Goal: Task Accomplishment & Management: Manage account settings

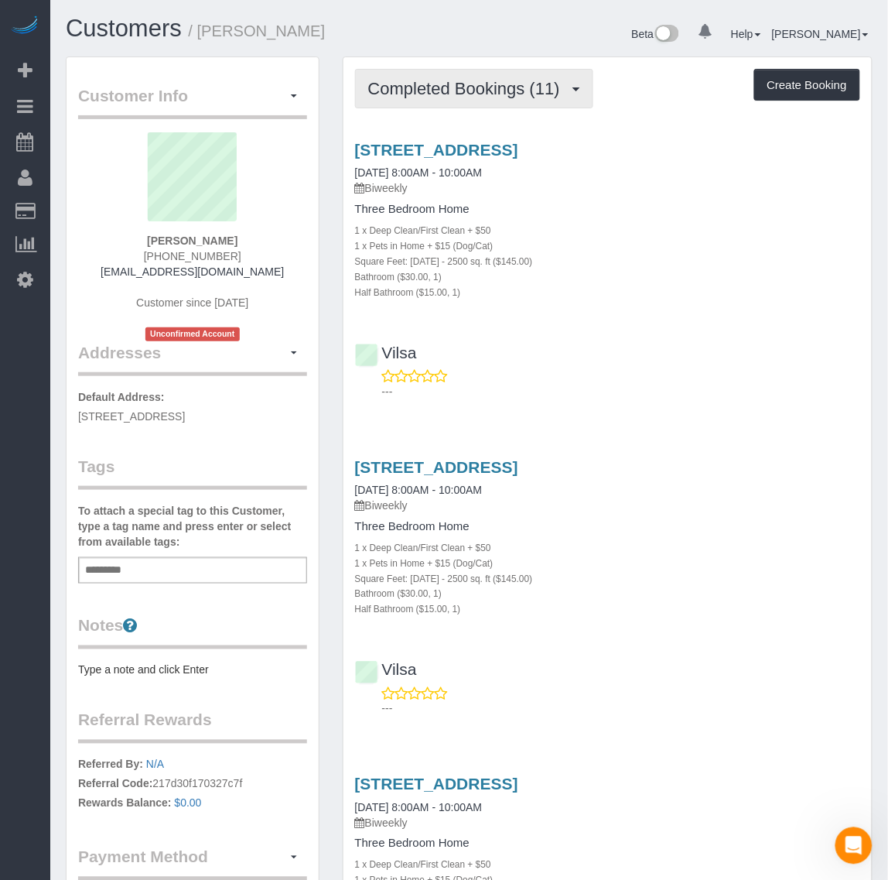
click at [480, 94] on span "Completed Bookings (11)" at bounding box center [468, 88] width 200 height 19
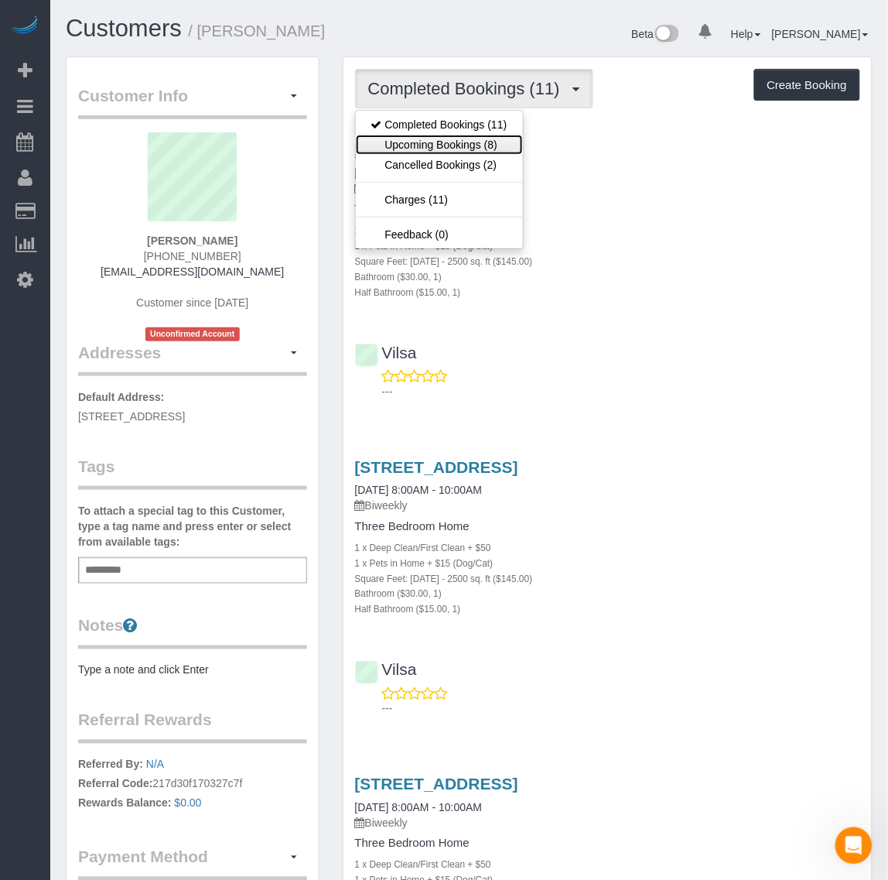
click at [477, 151] on link "Upcoming Bookings (8)" at bounding box center [439, 145] width 167 height 20
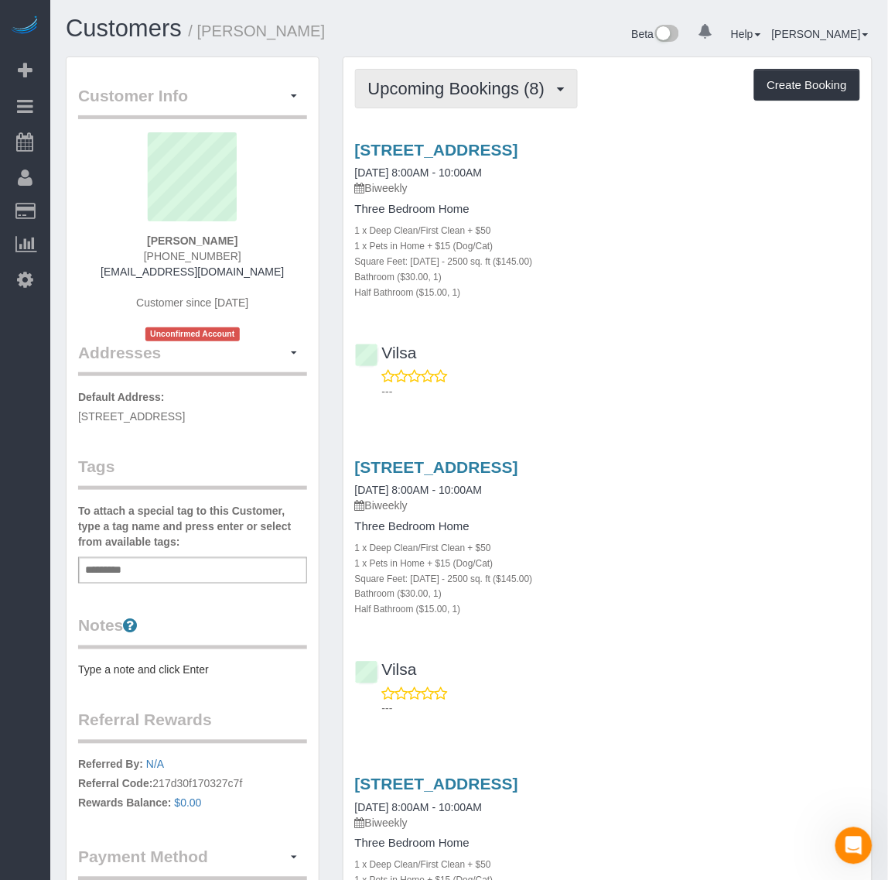
click at [472, 87] on span "Upcoming Bookings (8)" at bounding box center [460, 88] width 185 height 19
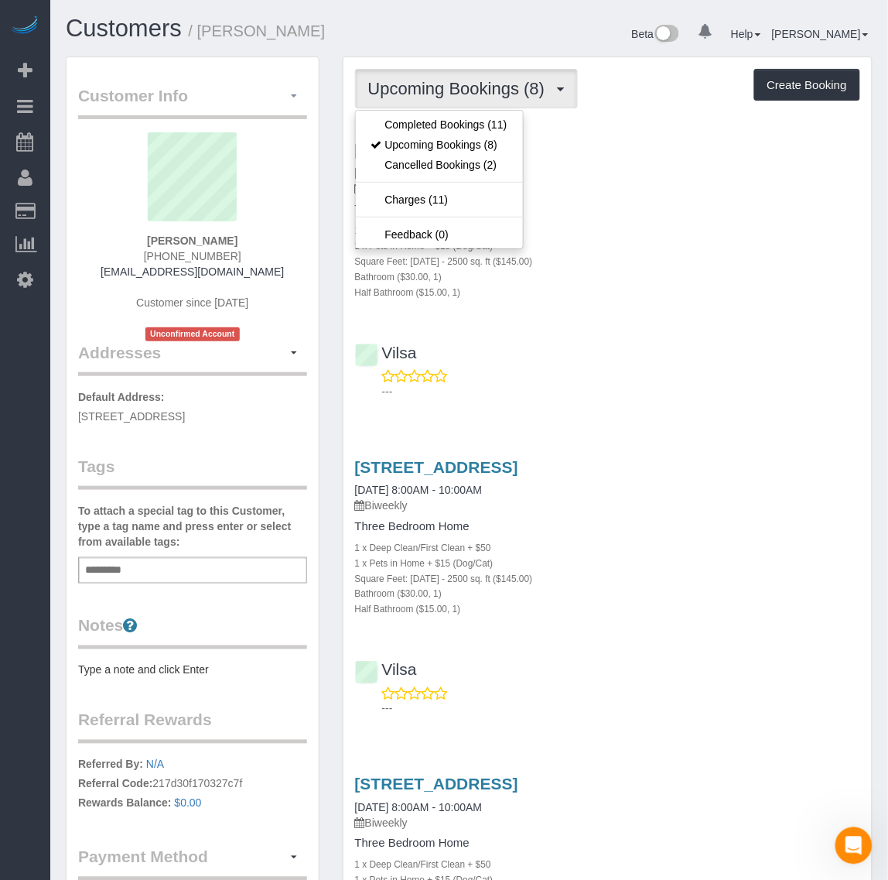
click at [289, 97] on button "button" at bounding box center [294, 96] width 26 height 24
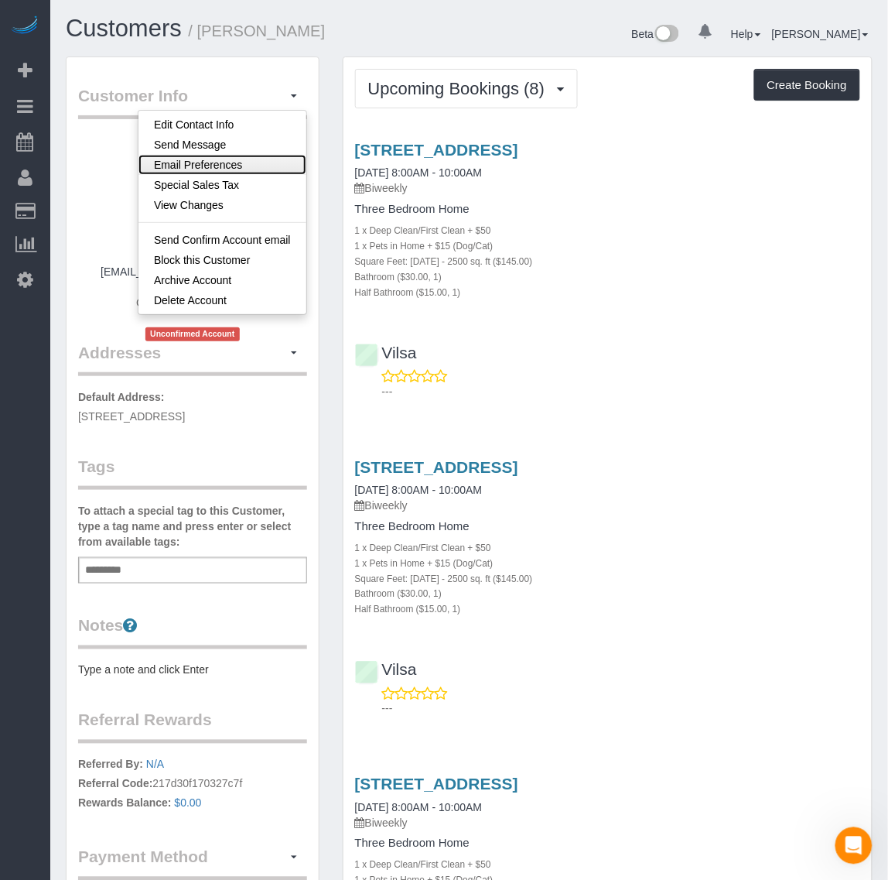
click at [224, 168] on link "Email Preferences" at bounding box center [222, 165] width 168 height 20
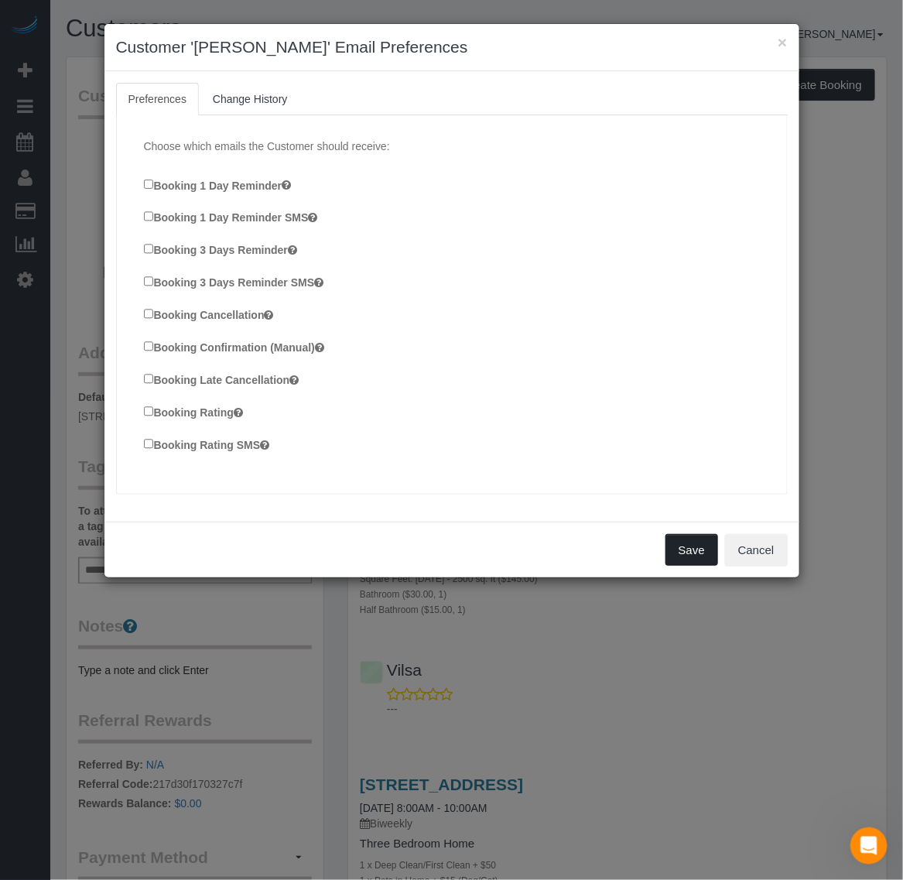
click at [695, 552] on button "Save" at bounding box center [691, 550] width 53 height 32
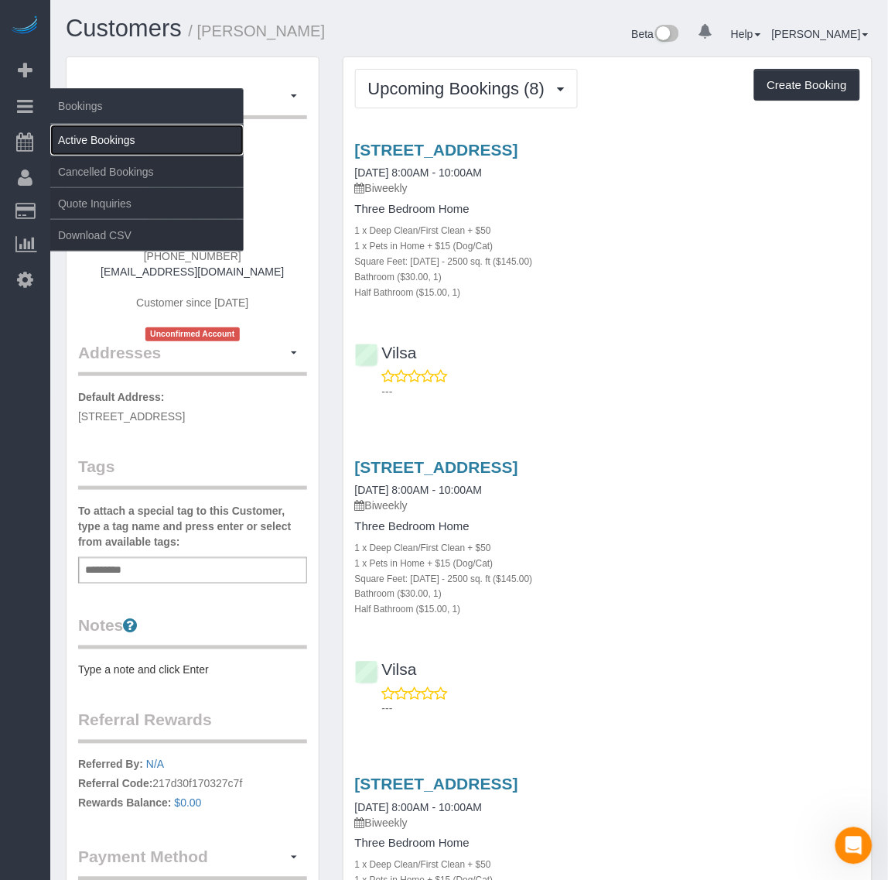
click at [106, 141] on link "Active Bookings" at bounding box center [146, 140] width 193 height 31
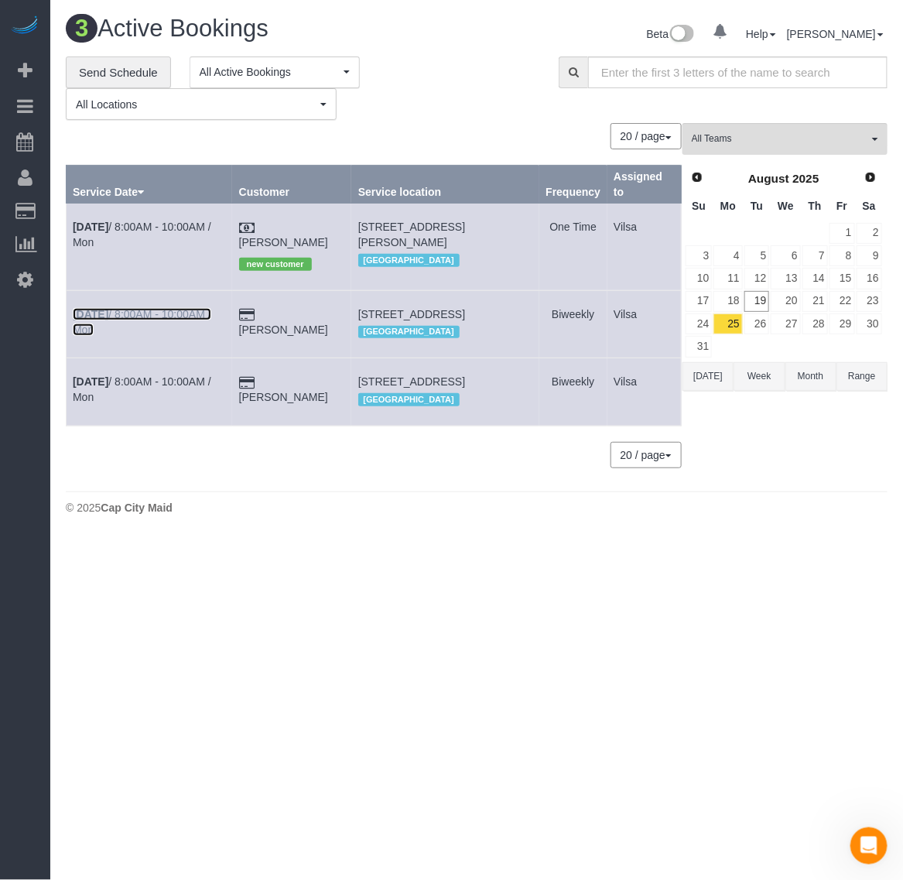
click at [93, 310] on b "[DATE]" at bounding box center [91, 314] width 36 height 12
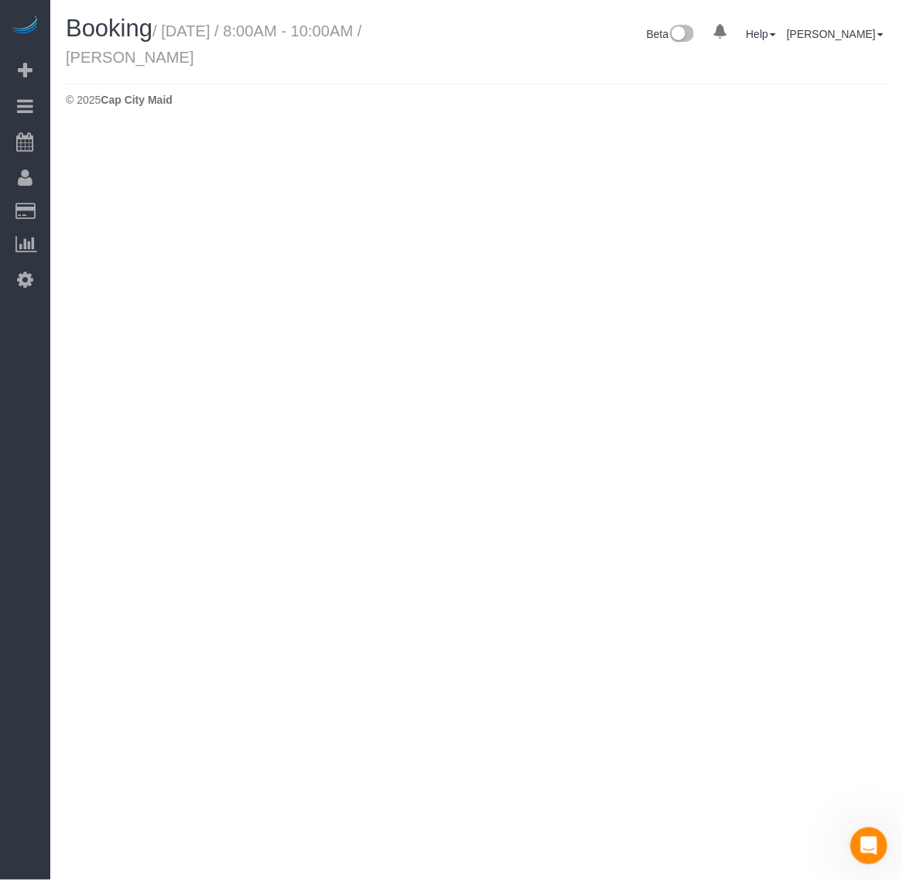
select select "VA"
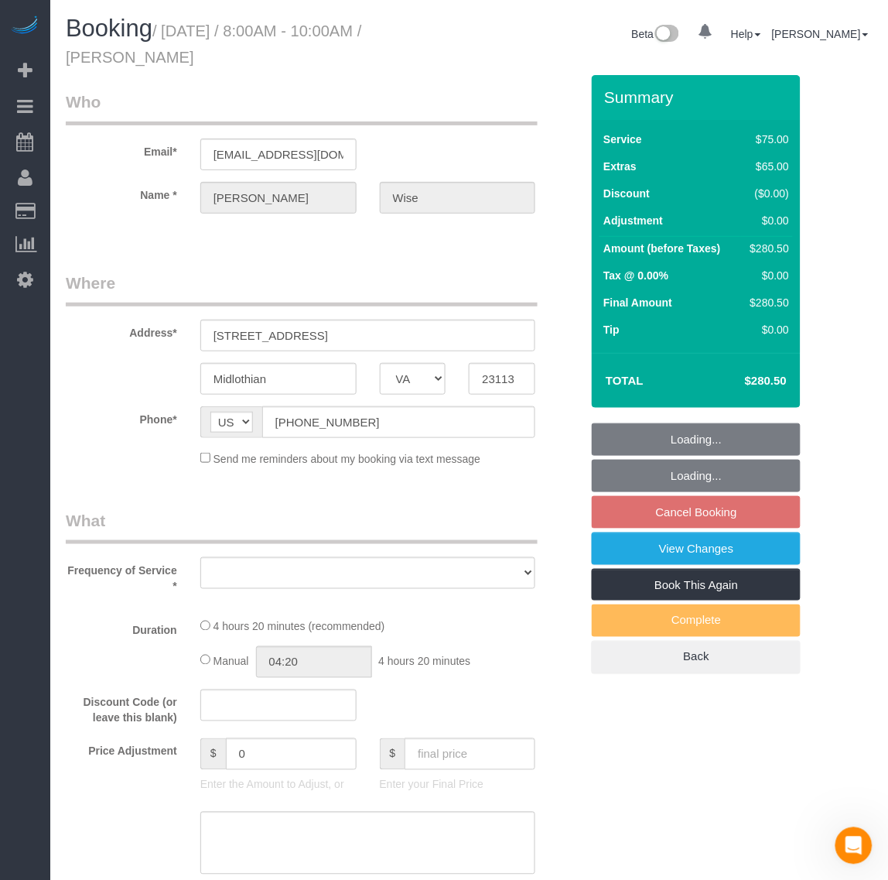
select select "2001"
select select "1"
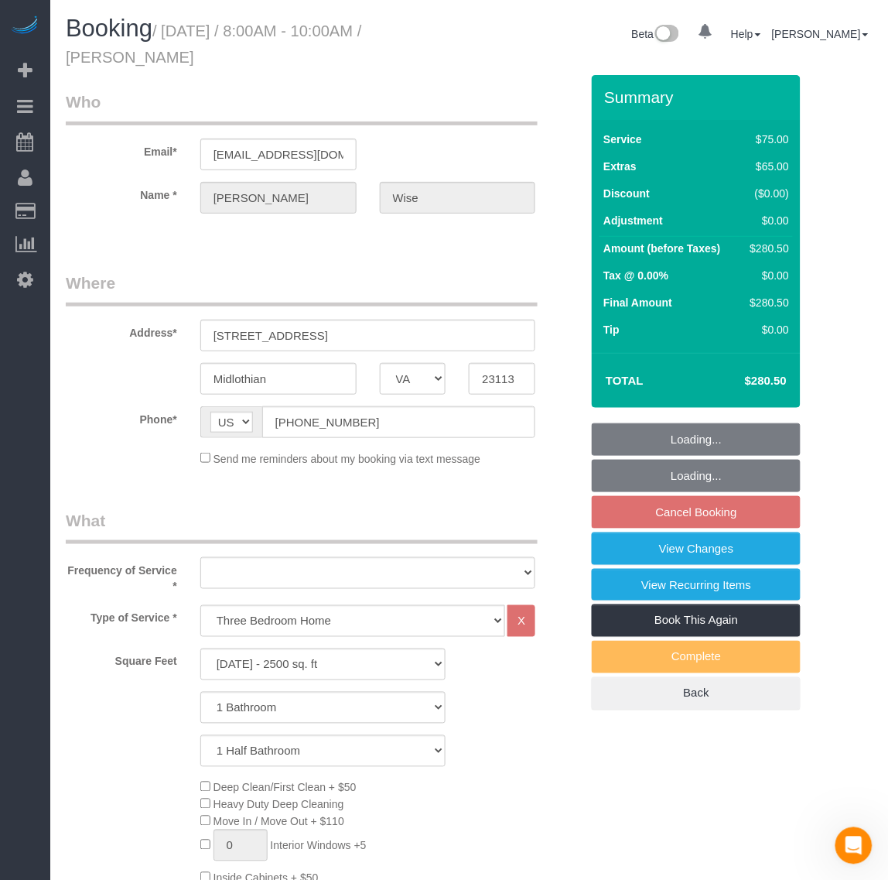
select select "object:12882"
select select "string:fspay-e7f21f24-1b91-49af-97e9-0fda8fdcd60e"
select select "spot51"
select select "number:4"
select select "number:24"
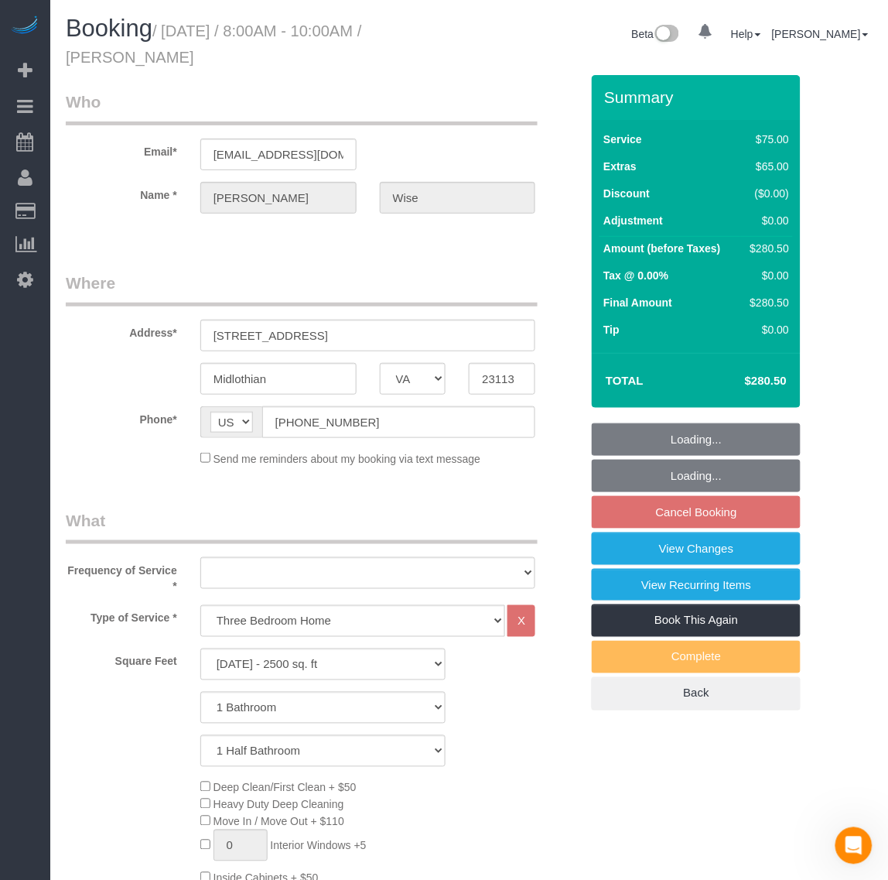
select select "number:35"
select select "number:23"
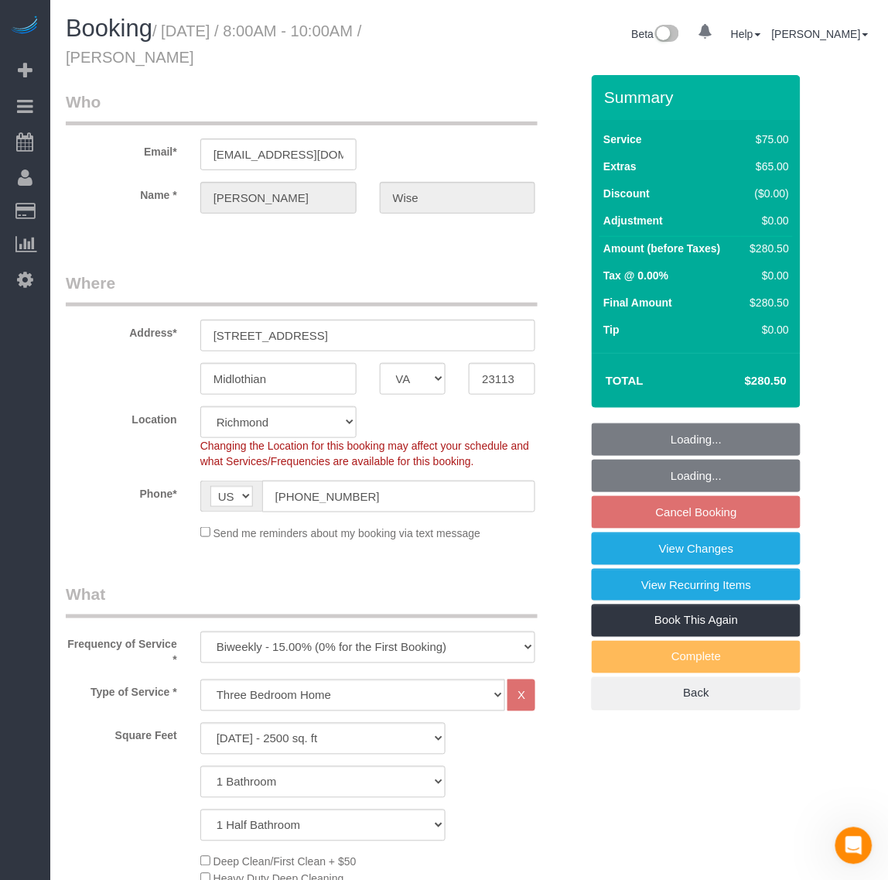
select select "object:12887"
select select "2001"
select select "1"
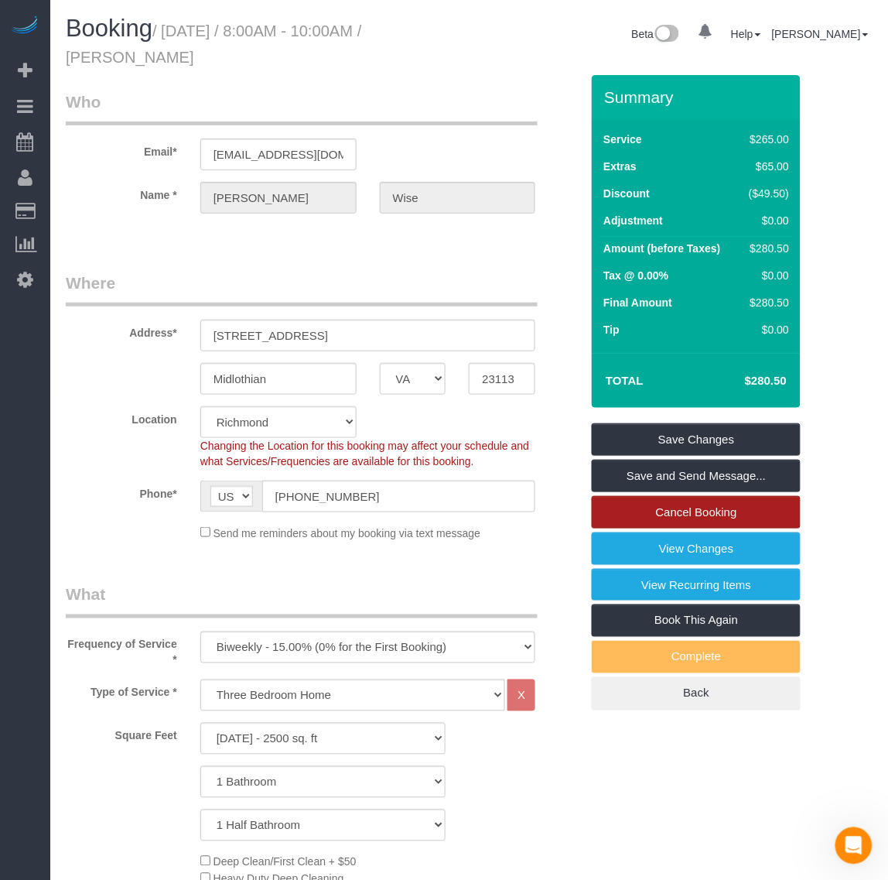
click at [692, 513] on link "Cancel Booking" at bounding box center [696, 512] width 209 height 32
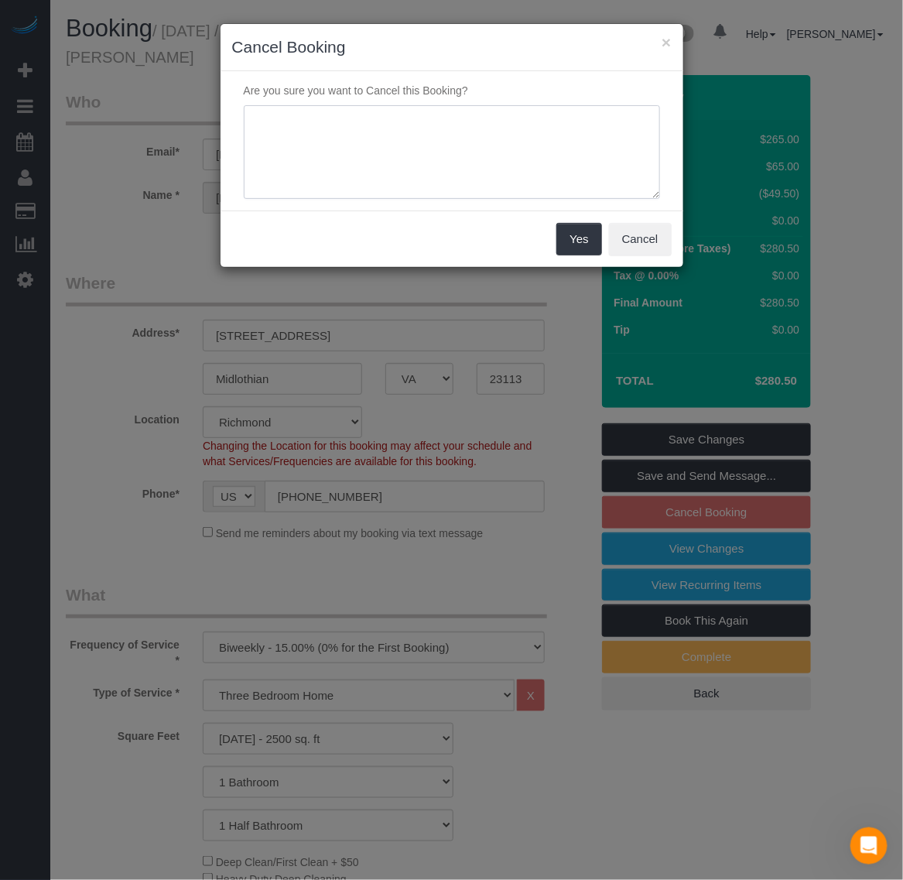
click at [412, 145] on textarea at bounding box center [452, 152] width 416 height 94
type textarea "Double booking"
click at [584, 245] on button "Yes" at bounding box center [578, 239] width 45 height 32
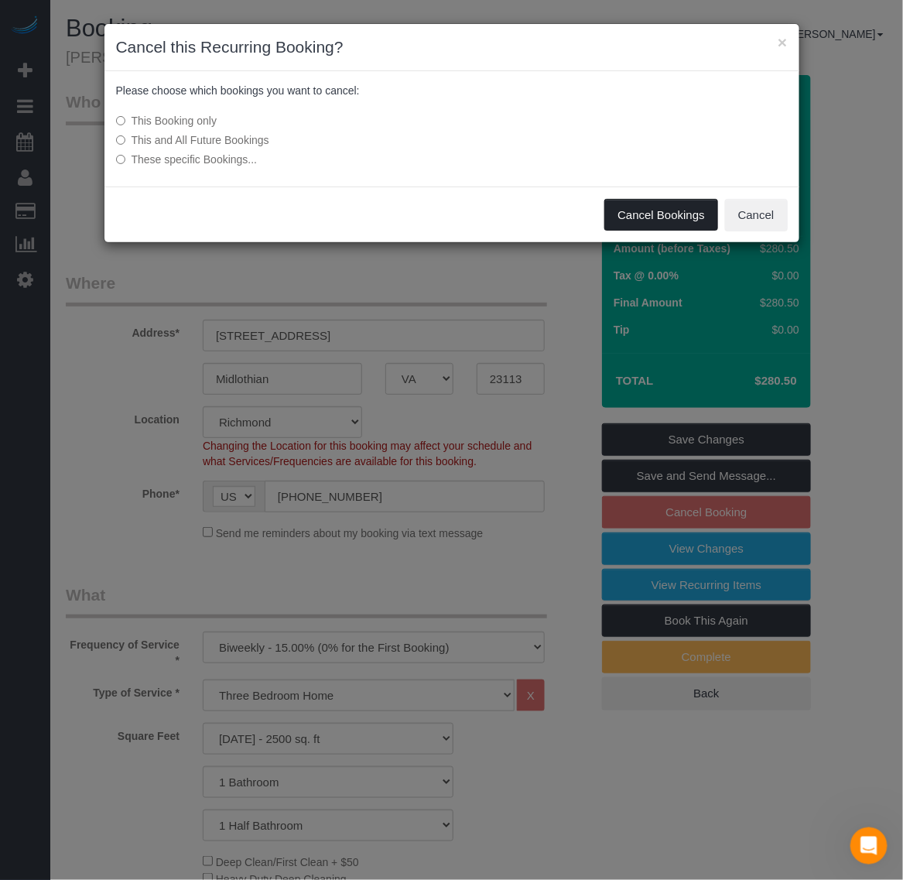
click at [668, 219] on button "Cancel Bookings" at bounding box center [661, 215] width 114 height 32
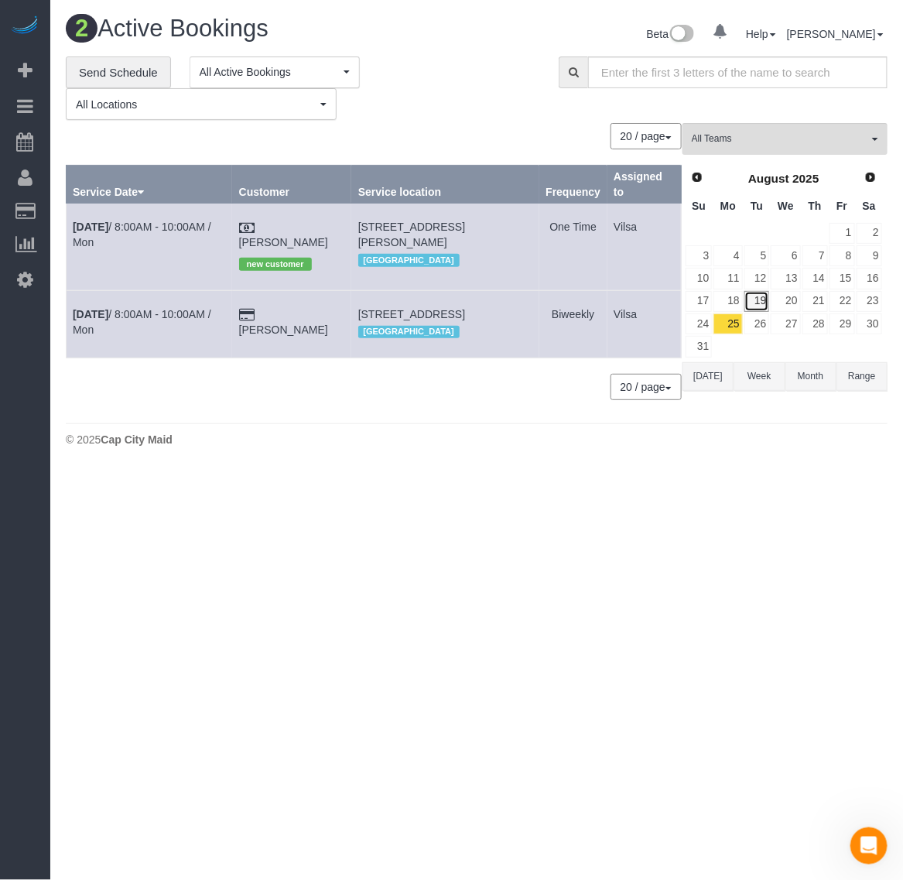
click at [755, 303] on link "19" at bounding box center [757, 301] width 26 height 21
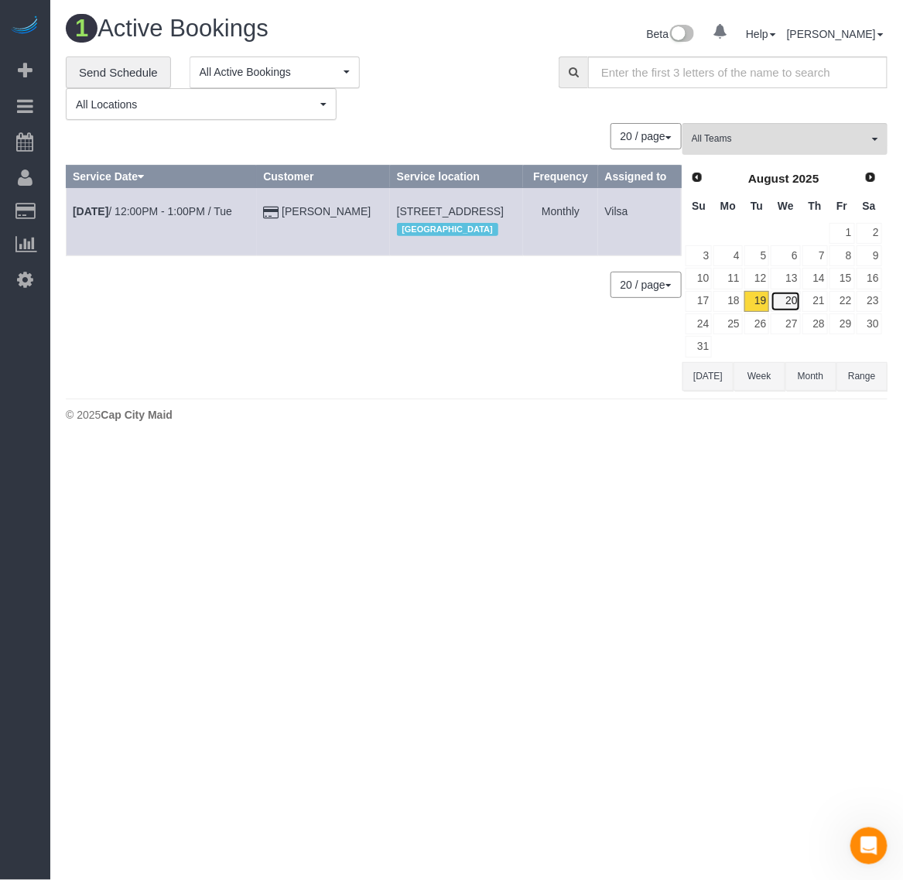
click at [787, 300] on link "20" at bounding box center [784, 301] width 29 height 21
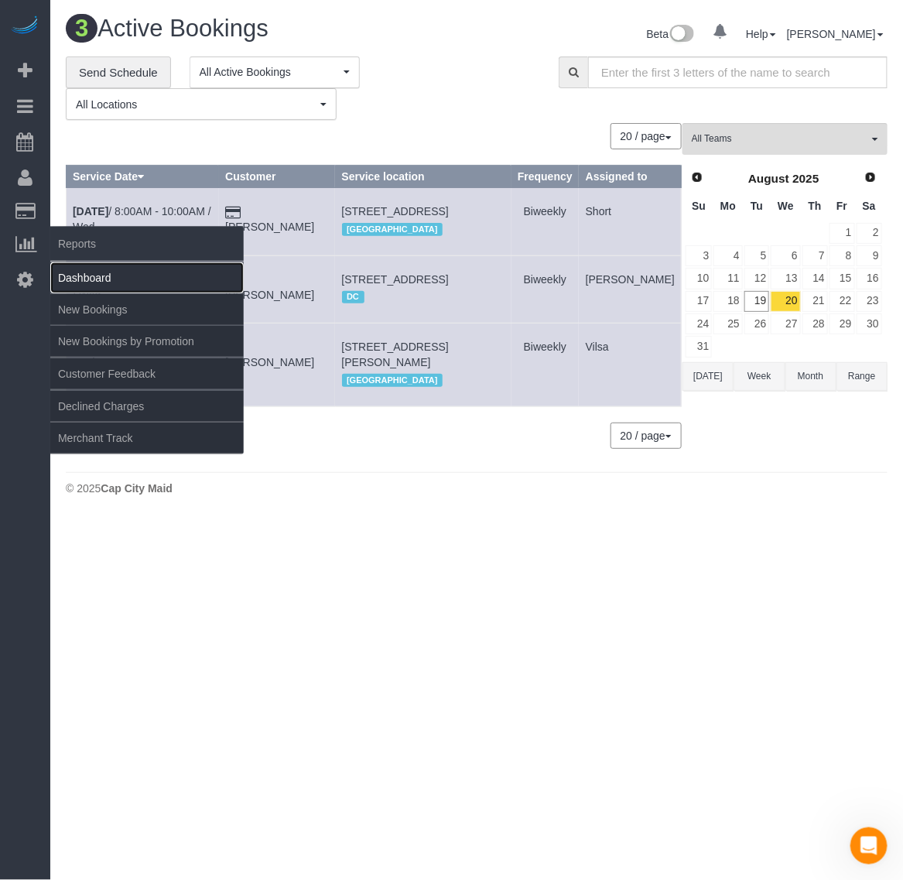
click at [85, 268] on link "Dashboard" at bounding box center [146, 277] width 193 height 31
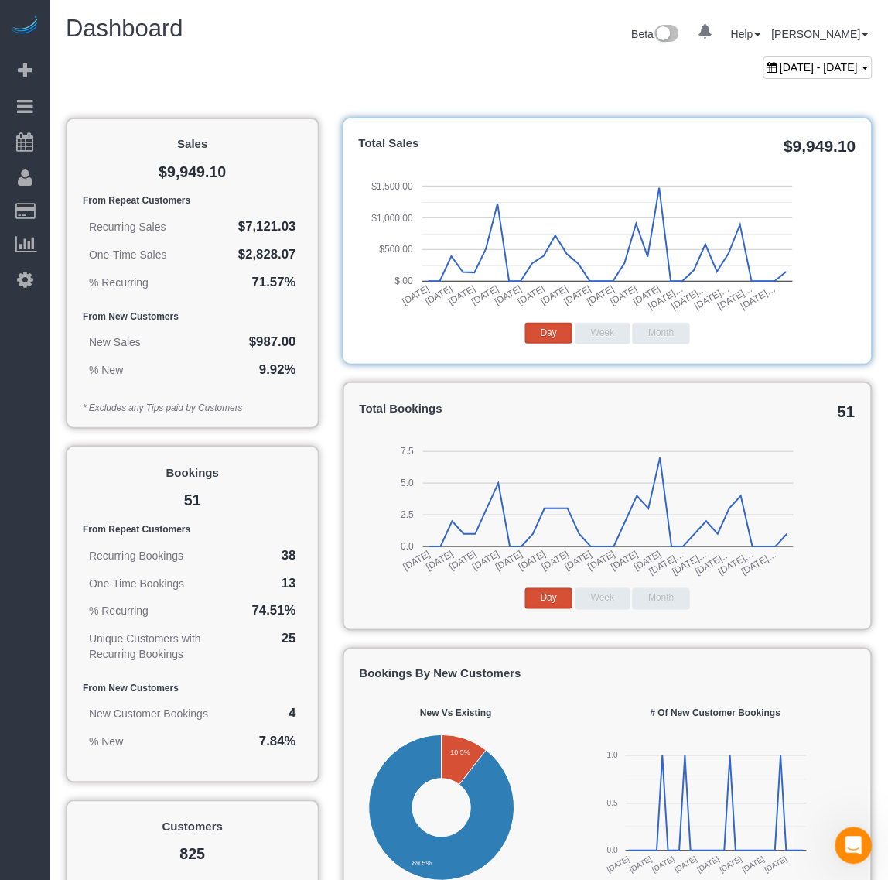
click at [763, 59] on div "[DATE] - [DATE]" at bounding box center [817, 67] width 109 height 22
type input "**********"
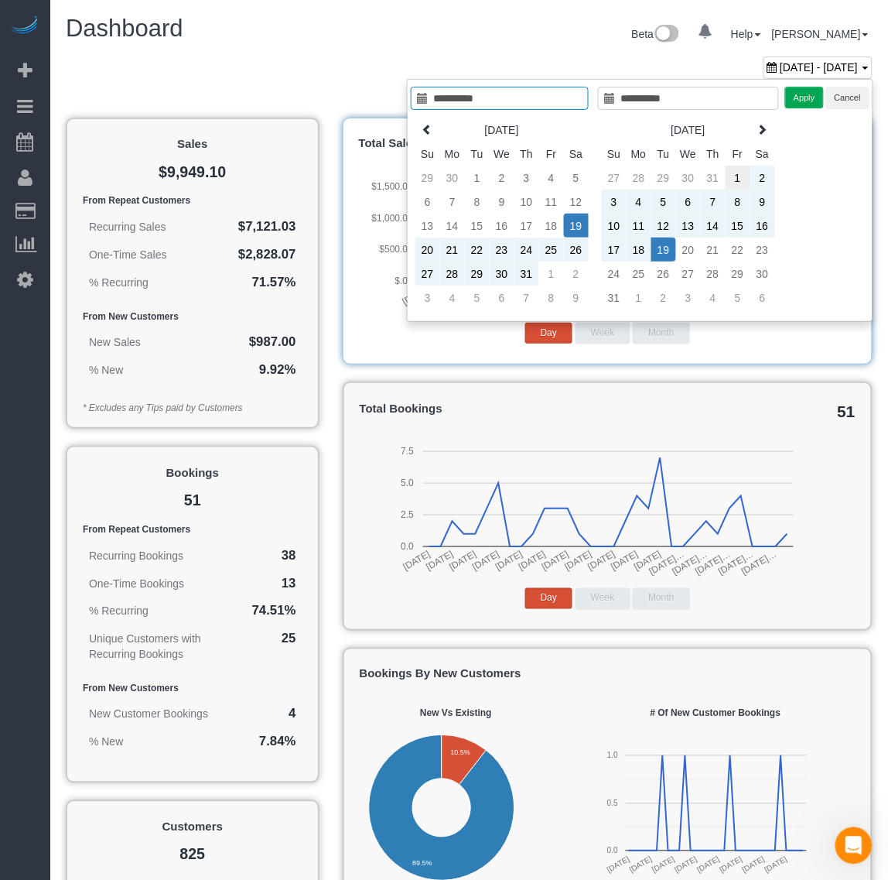
type input "**********"
click at [735, 176] on td "1" at bounding box center [738, 178] width 25 height 24
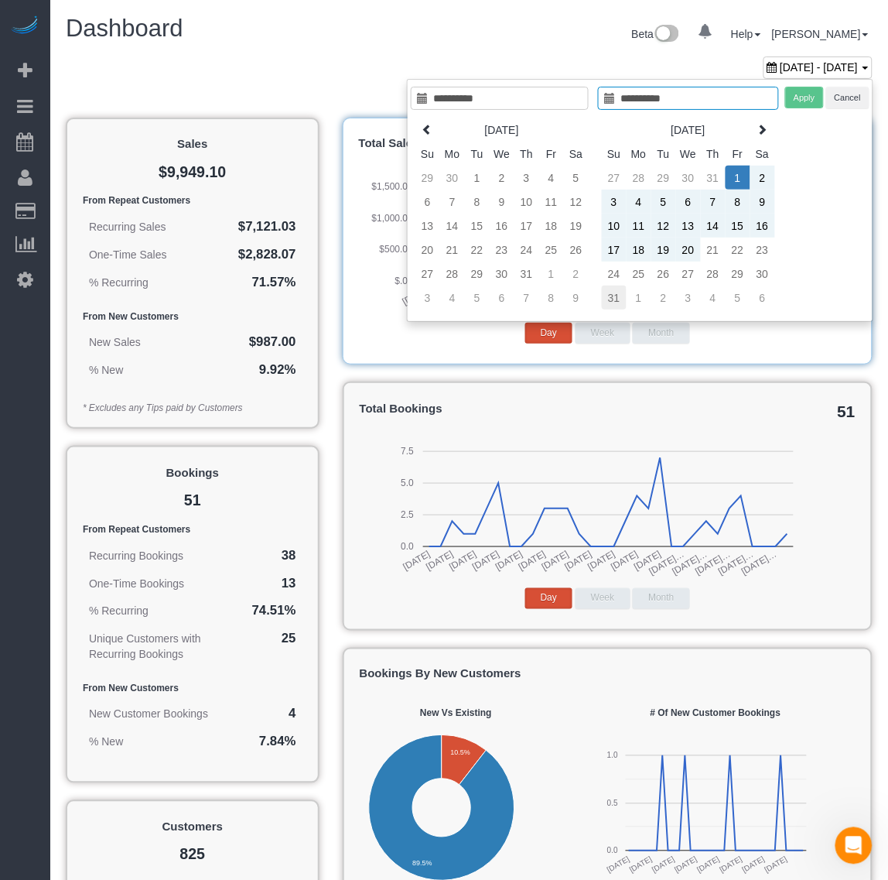
type input "**********"
click at [613, 295] on td "31" at bounding box center [614, 297] width 25 height 24
type input "**********"
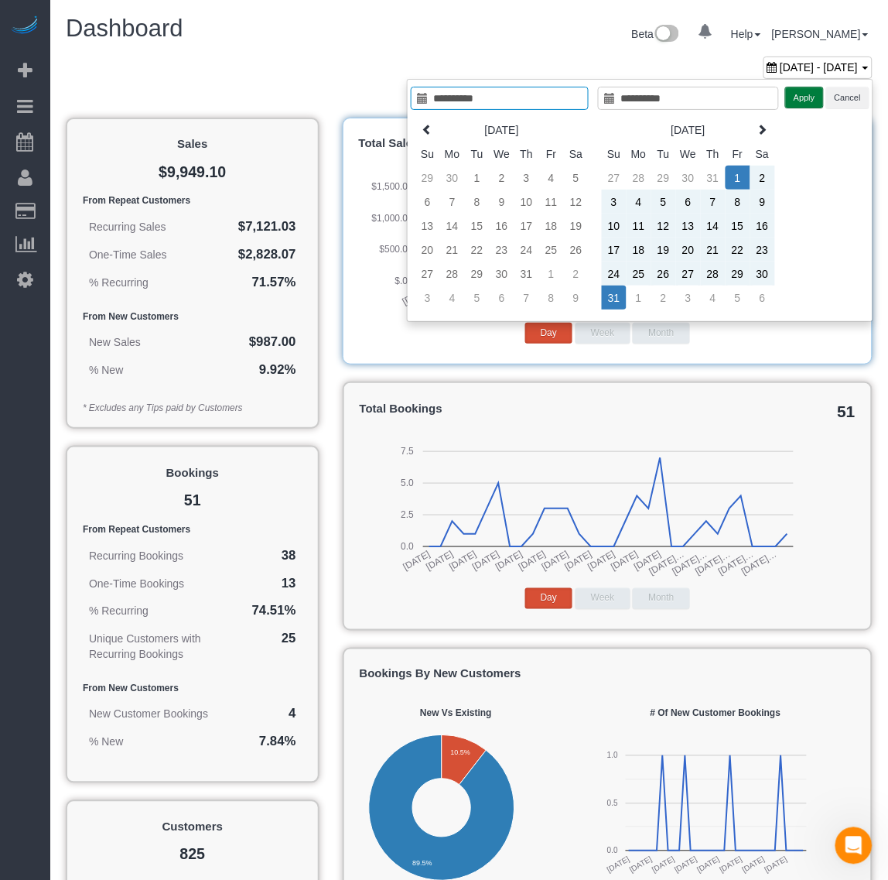
click at [811, 97] on button "Apply" at bounding box center [804, 98] width 39 height 22
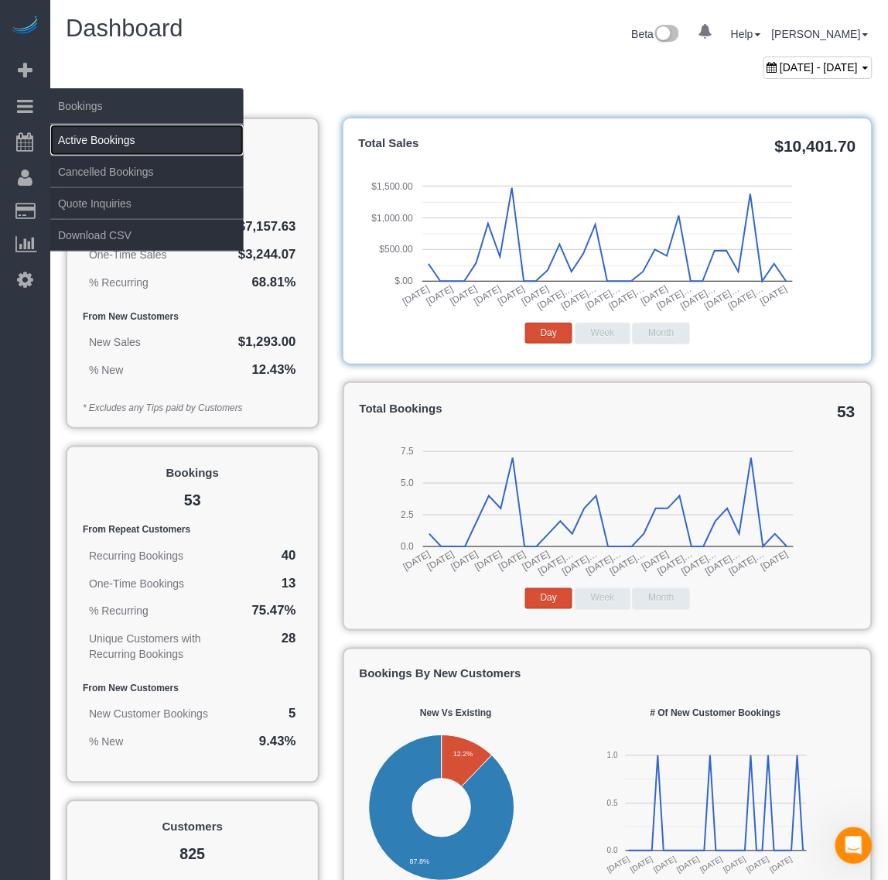
click at [89, 139] on link "Active Bookings" at bounding box center [146, 140] width 193 height 31
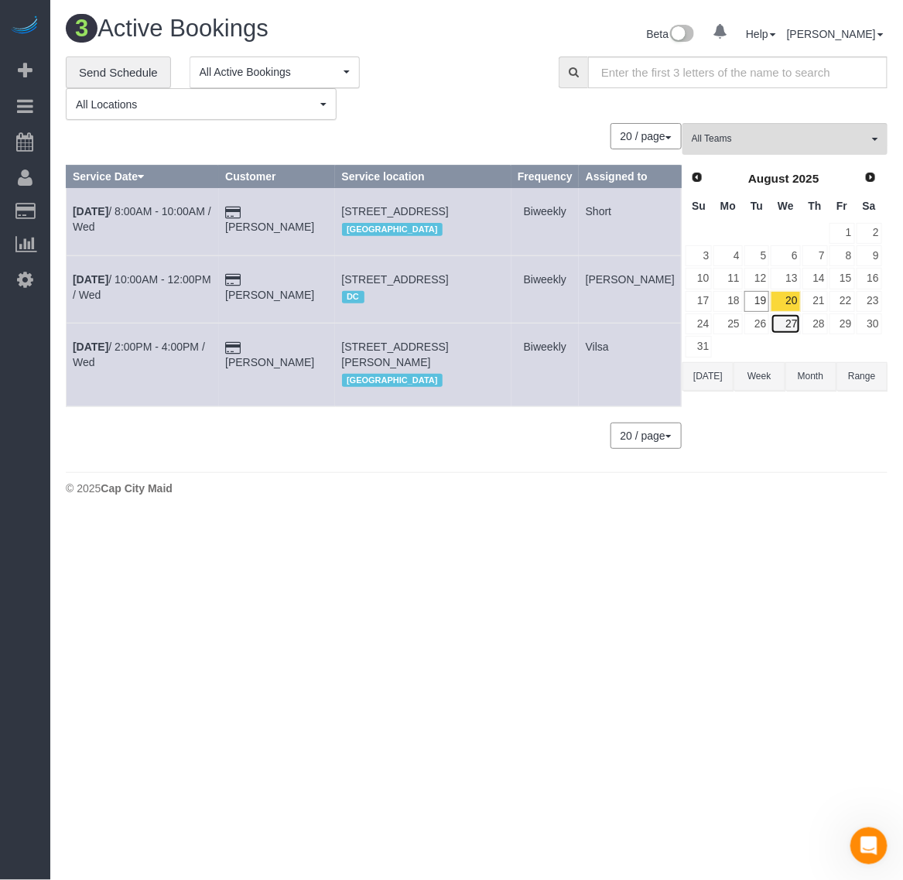
click at [798, 321] on link "27" at bounding box center [784, 323] width 29 height 21
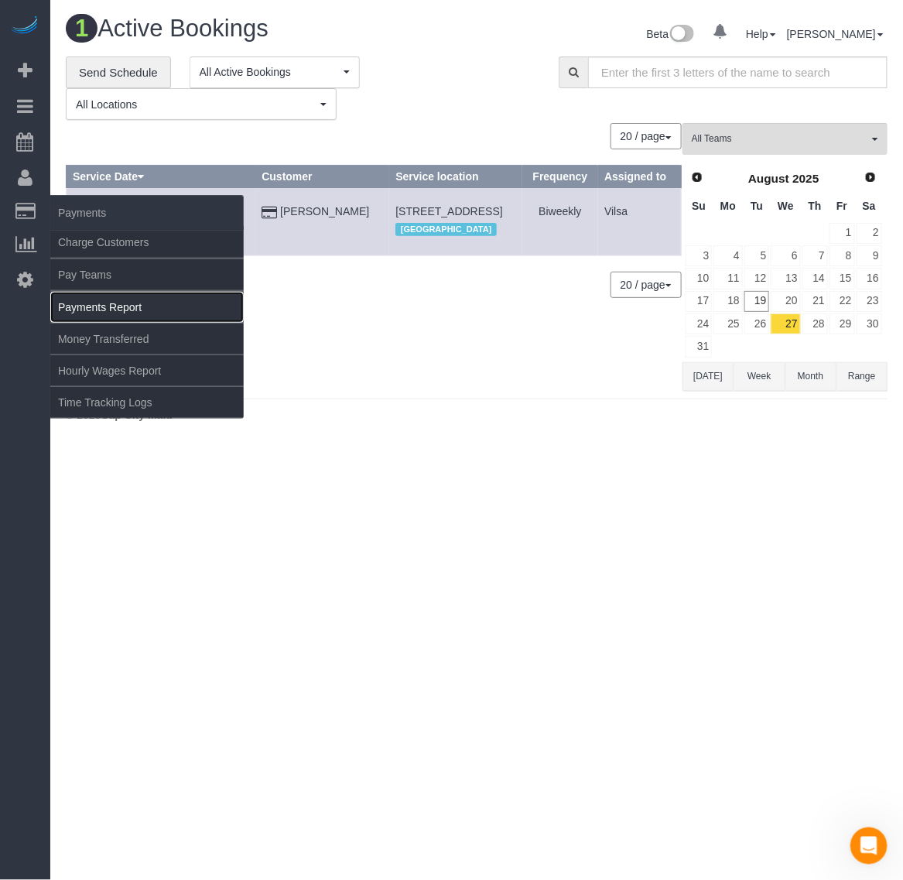
click at [102, 299] on link "Payments Report" at bounding box center [146, 307] width 193 height 31
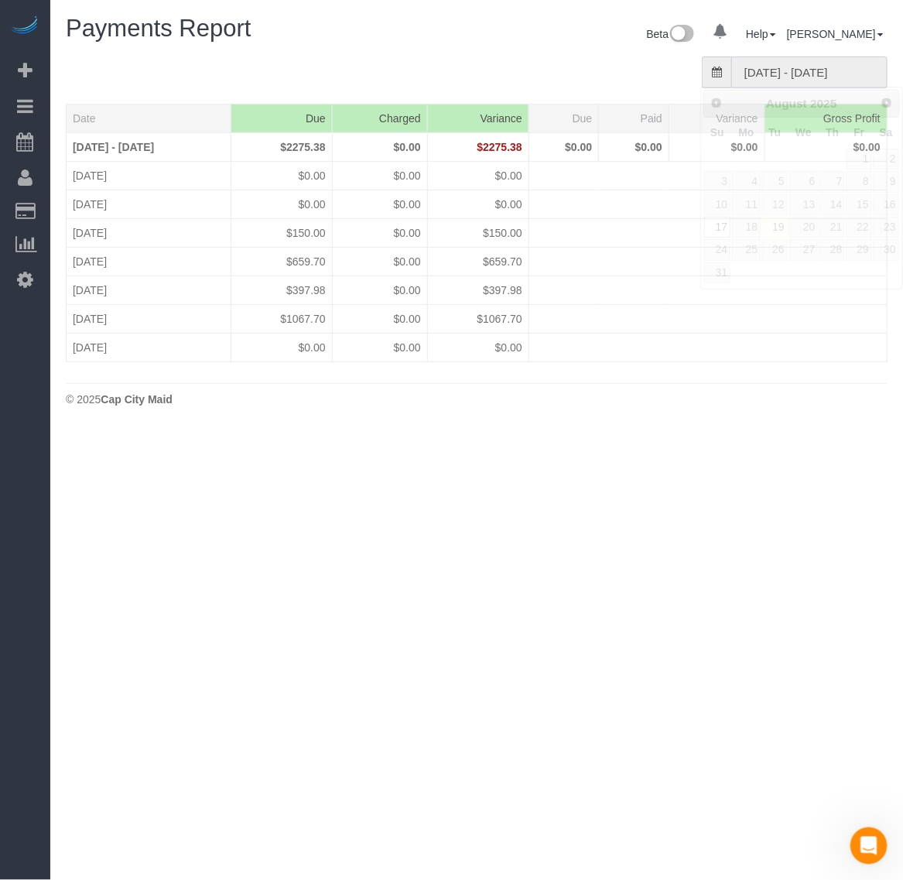
click at [781, 68] on input "[DATE] - [DATE]" at bounding box center [809, 72] width 156 height 32
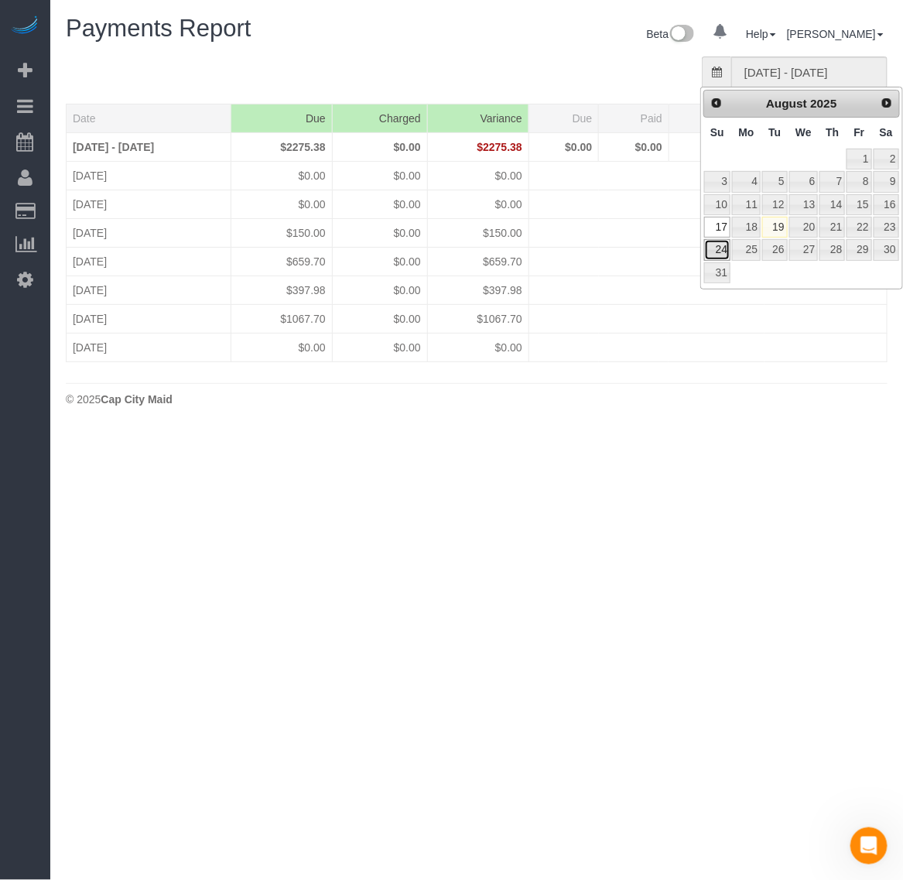
click at [710, 250] on link "24" at bounding box center [717, 249] width 26 height 21
type input "[DATE] - [DATE]"
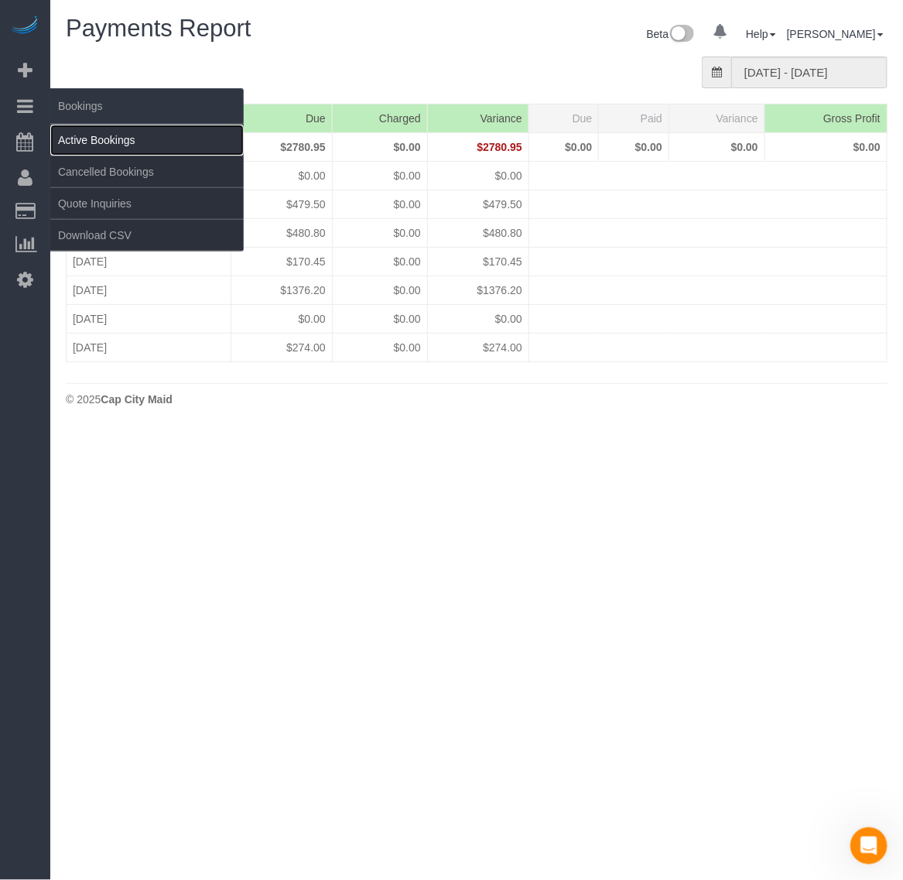
click at [102, 140] on link "Active Bookings" at bounding box center [146, 140] width 193 height 31
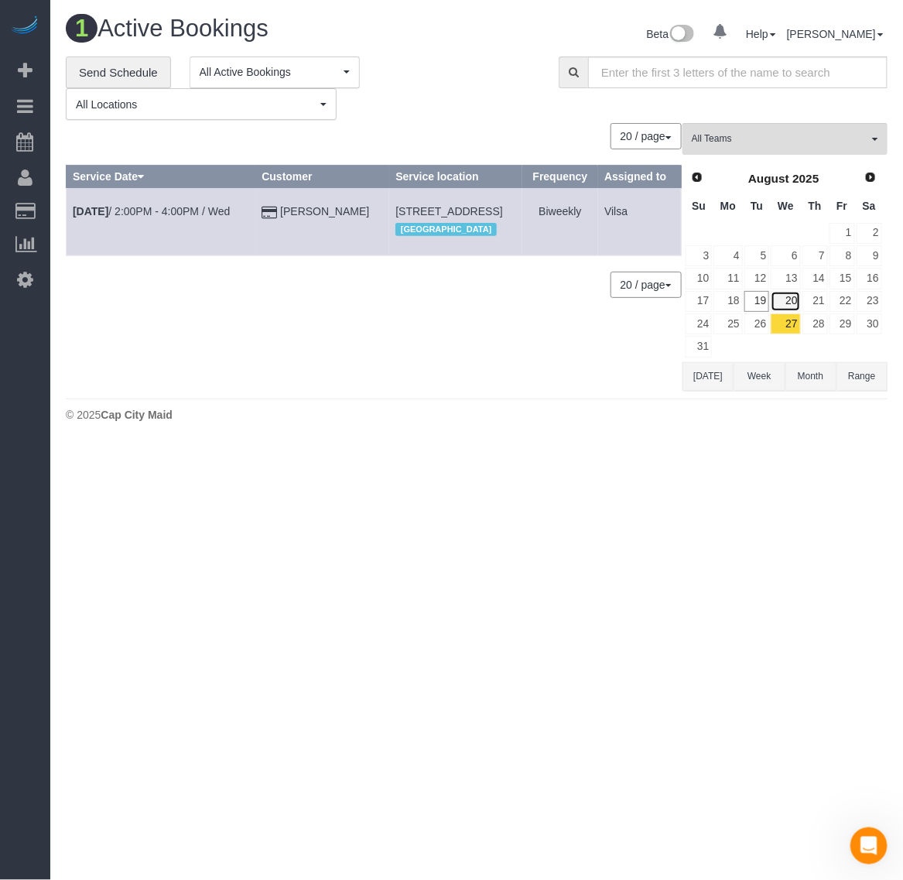
click at [794, 302] on link "20" at bounding box center [784, 301] width 29 height 21
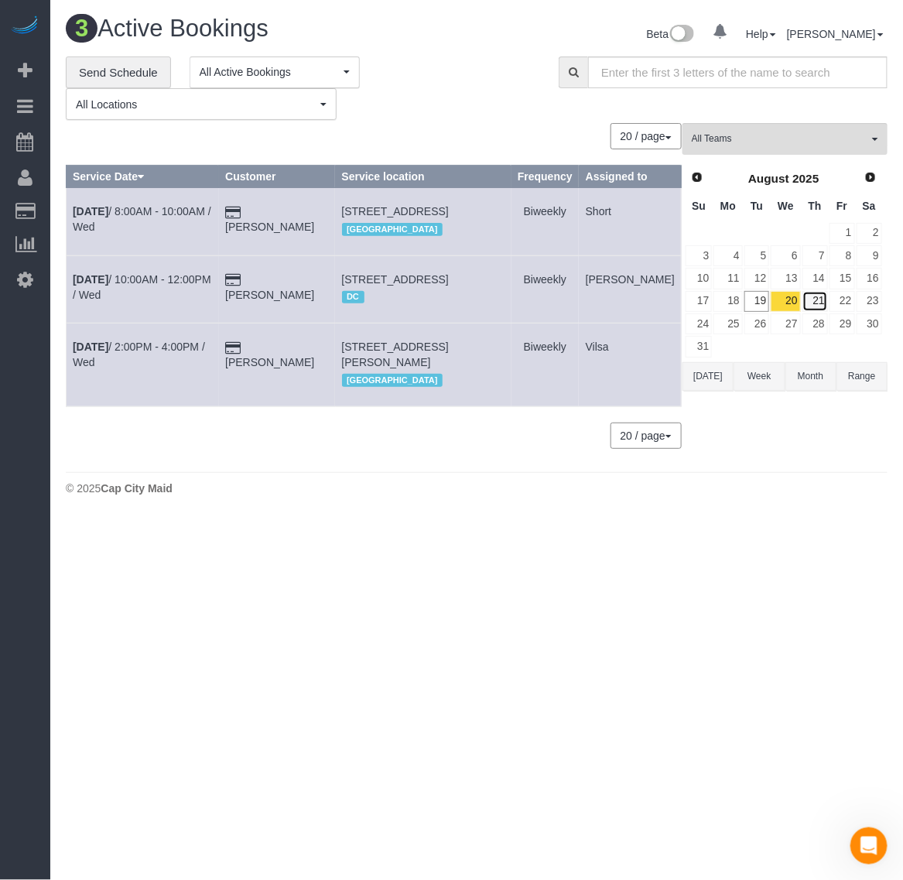
click at [821, 302] on link "21" at bounding box center [815, 301] width 26 height 21
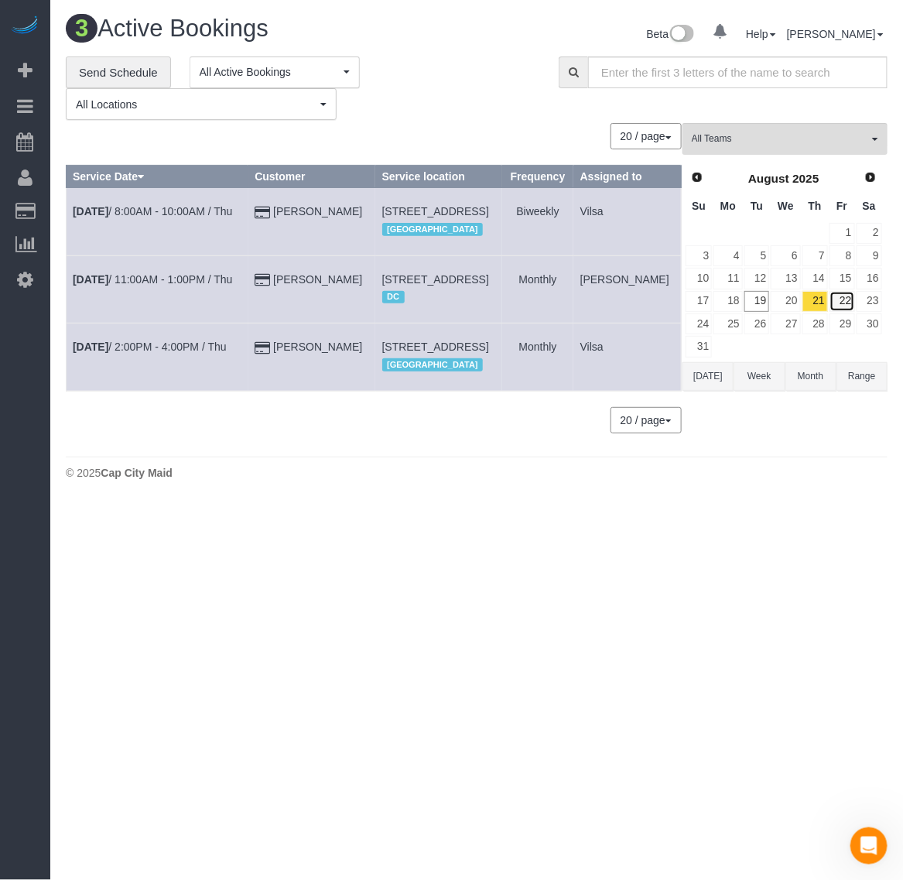
click at [844, 302] on link "22" at bounding box center [842, 301] width 26 height 21
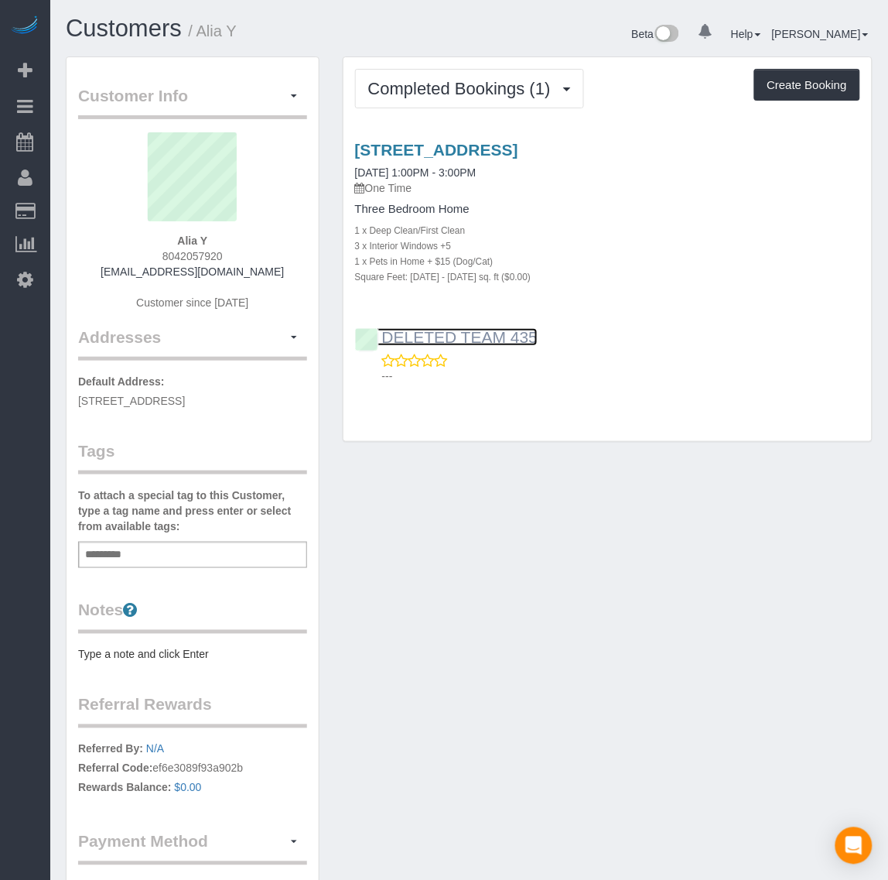
click at [511, 336] on link "DELETED TEAM 435" at bounding box center [446, 337] width 183 height 18
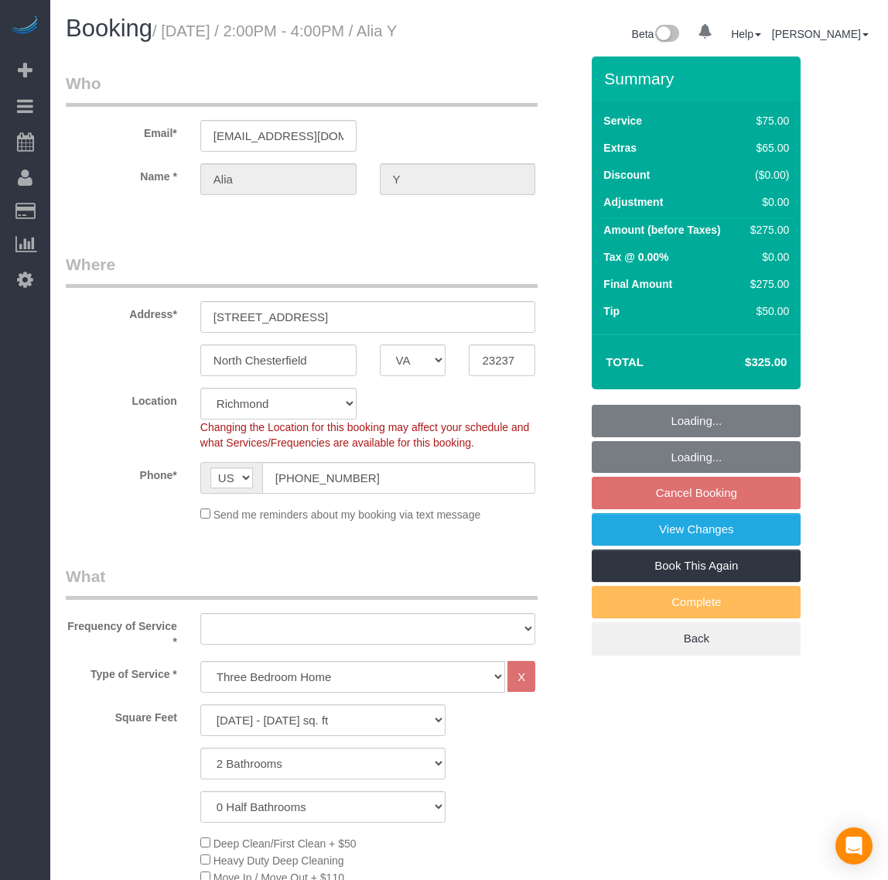
select select "VA"
select select "1001"
select select "2"
select select "number:2"
select select "number:24"
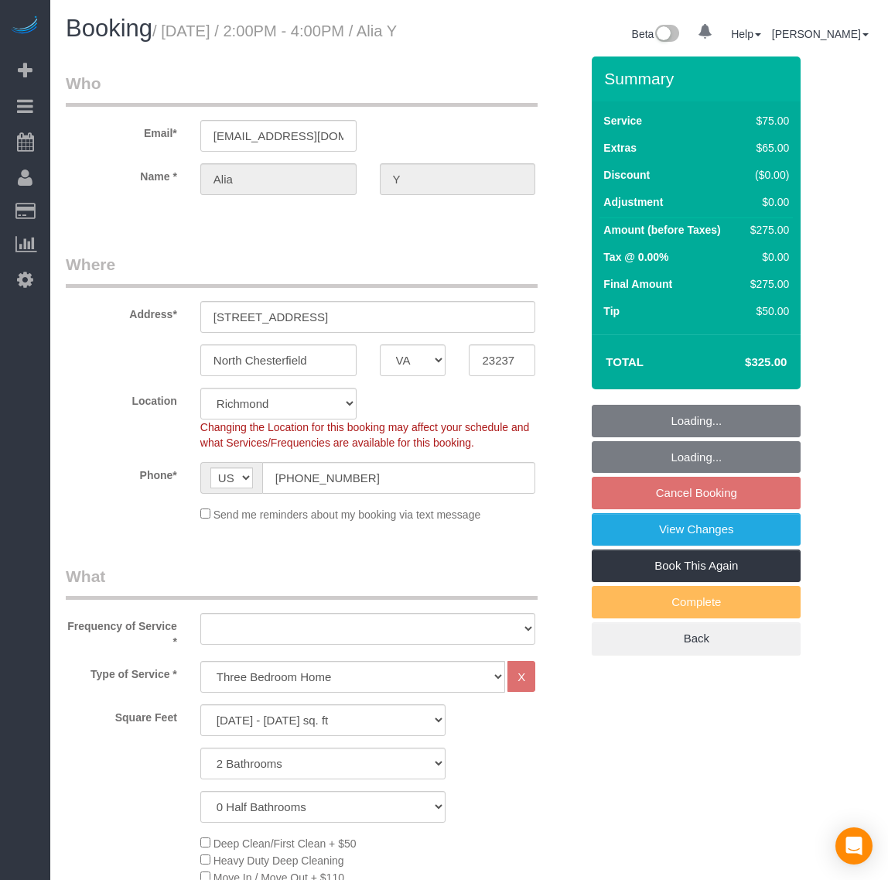
select select "number:42"
select select "object:1275"
select select "spot4"
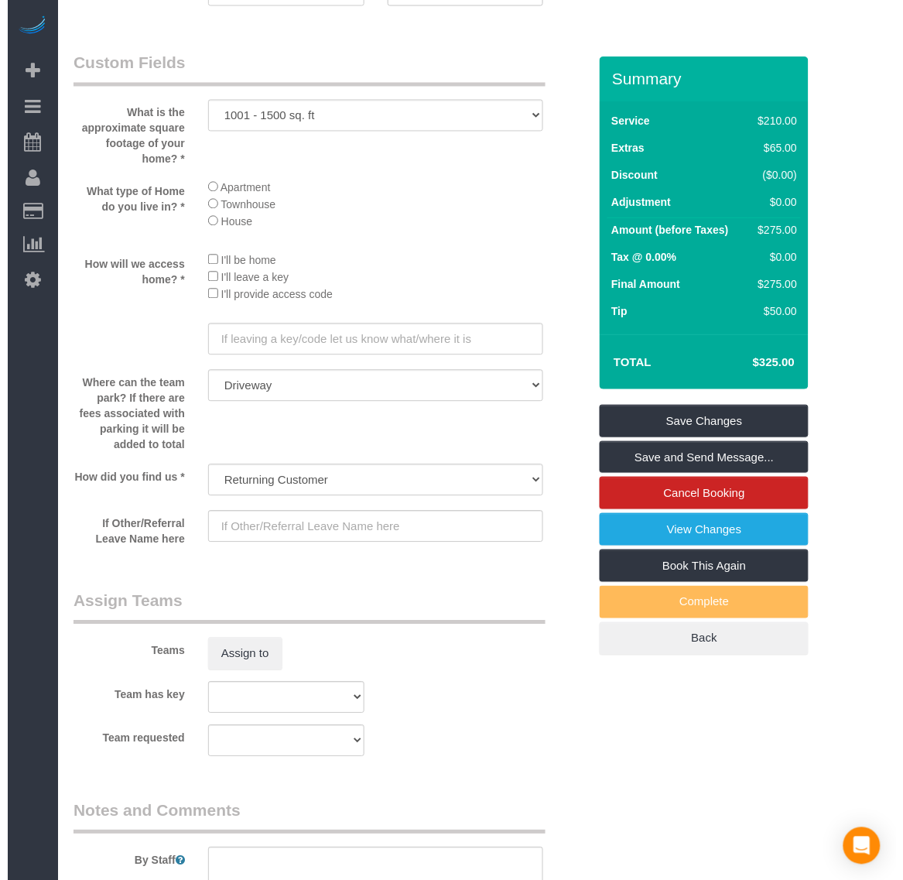
scroll to position [2031, 0]
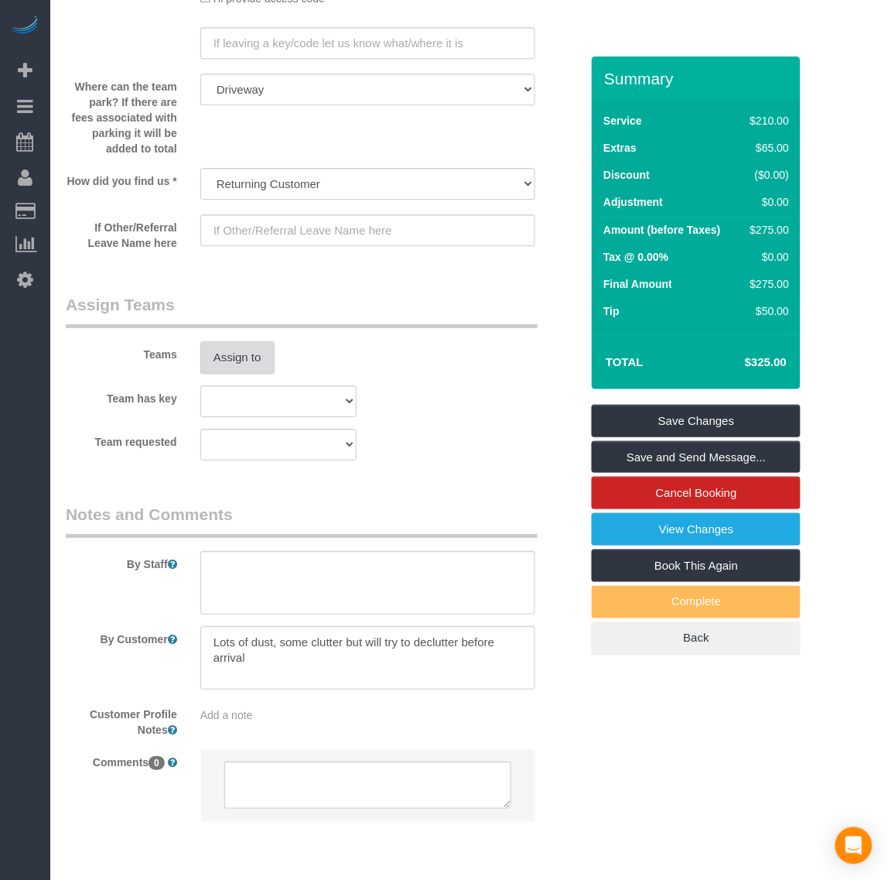
click at [232, 360] on button "Assign to" at bounding box center [237, 357] width 74 height 32
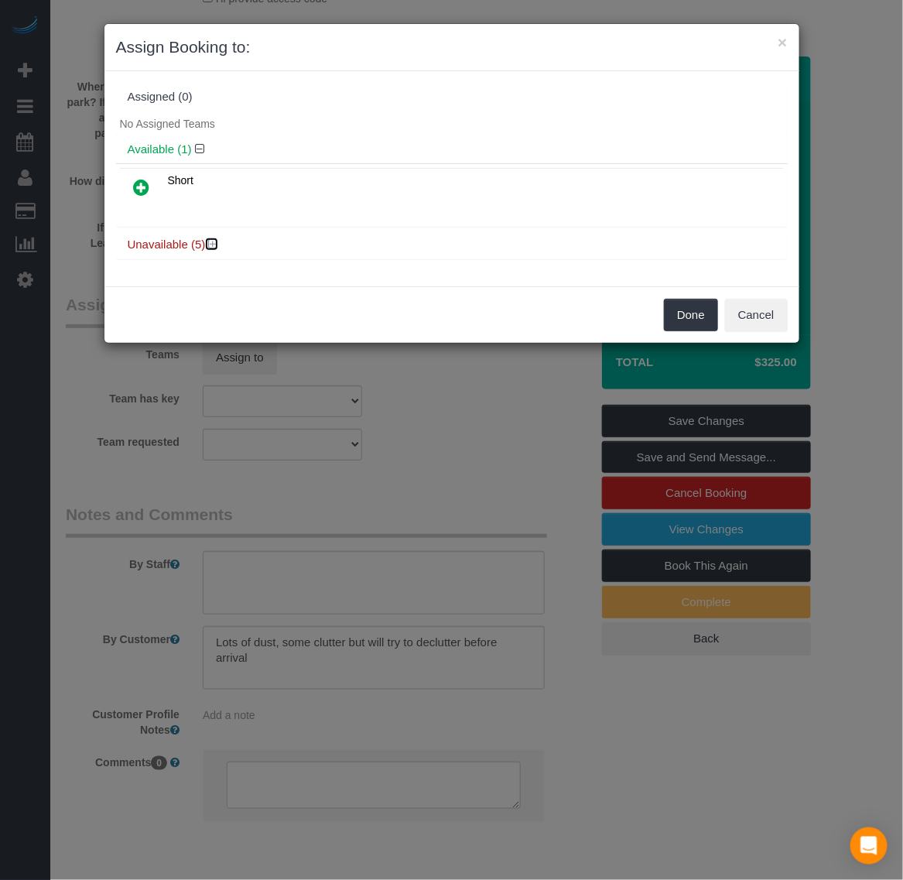
click at [214, 240] on icon at bounding box center [213, 244] width 9 height 12
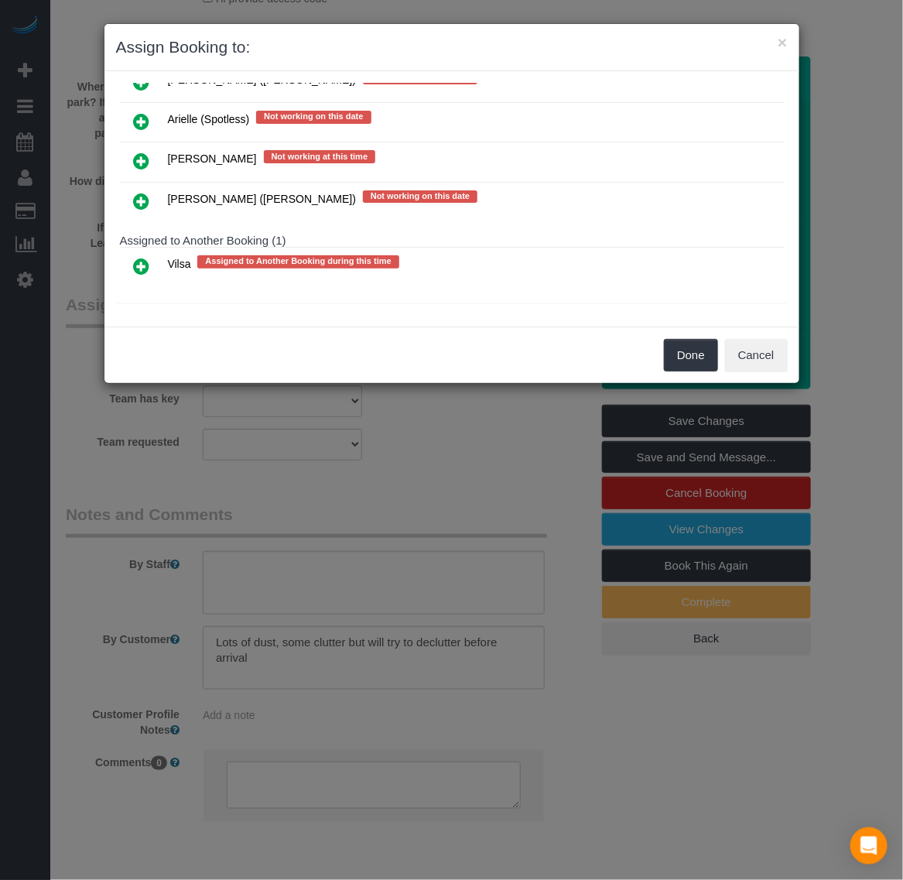
scroll to position [214, 0]
click at [143, 264] on icon at bounding box center [142, 265] width 16 height 19
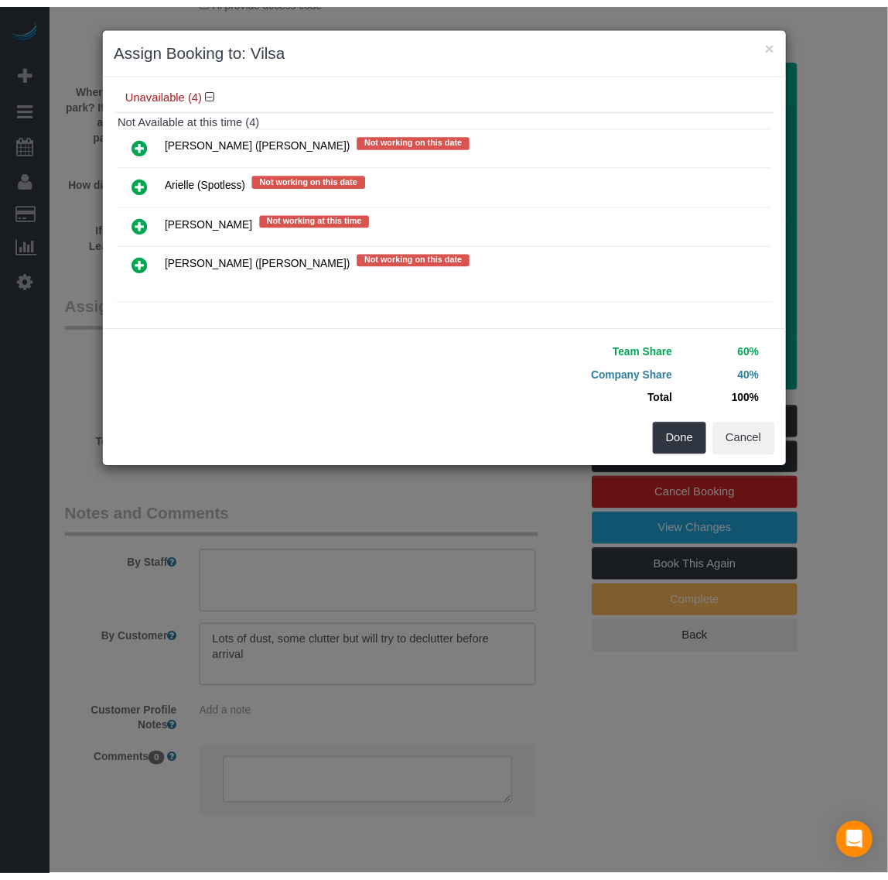
scroll to position [186, 0]
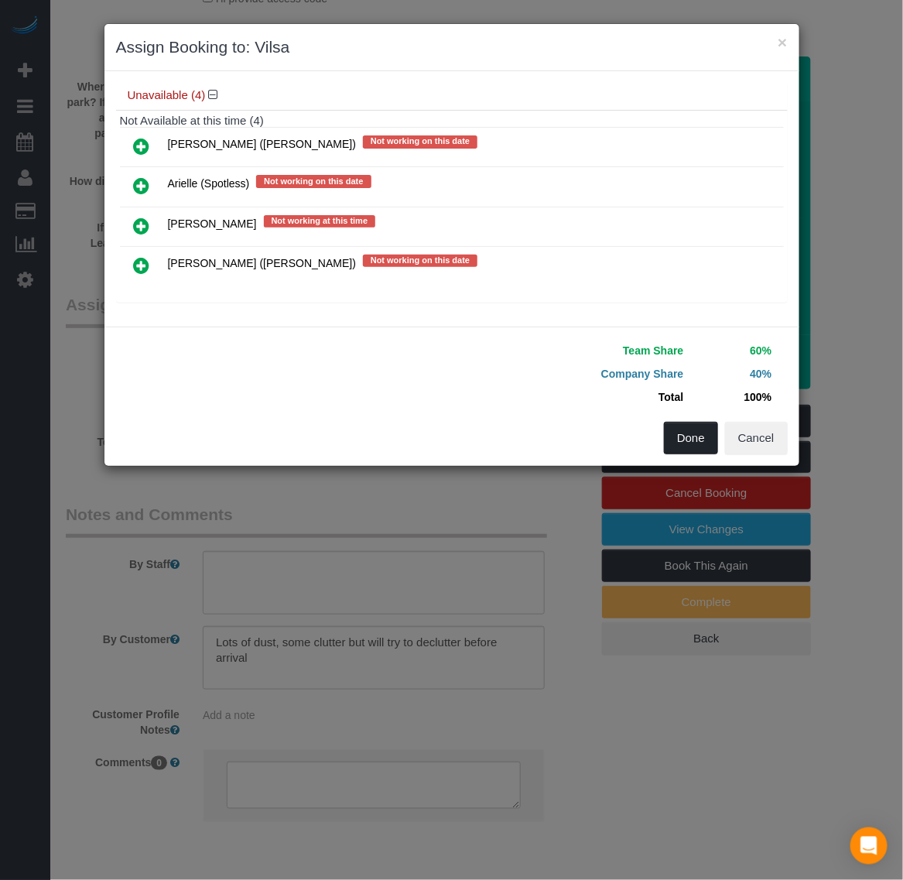
click at [671, 434] on button "Done" at bounding box center [691, 438] width 54 height 32
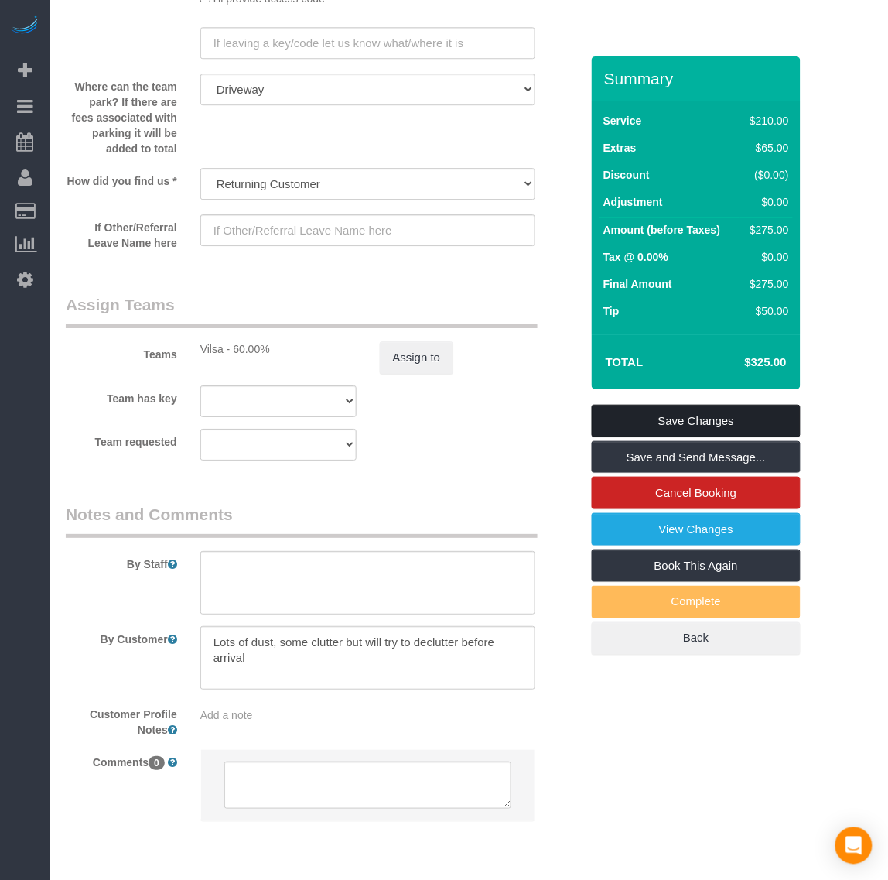
click at [662, 437] on link "Save Changes" at bounding box center [696, 421] width 209 height 32
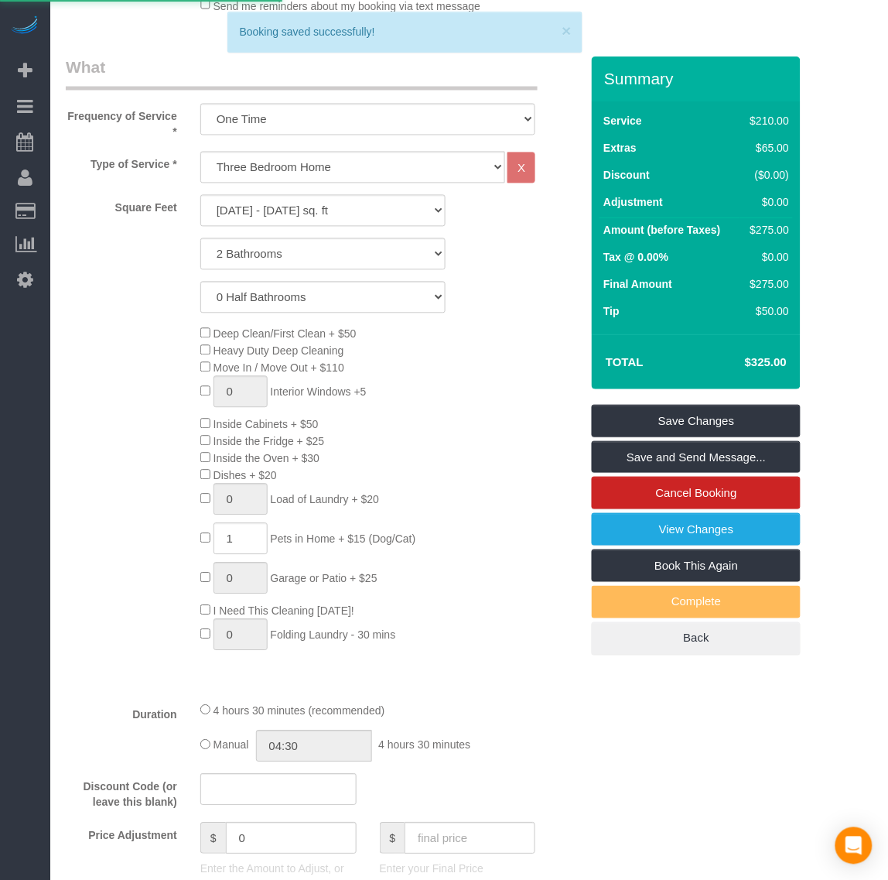
scroll to position [0, 0]
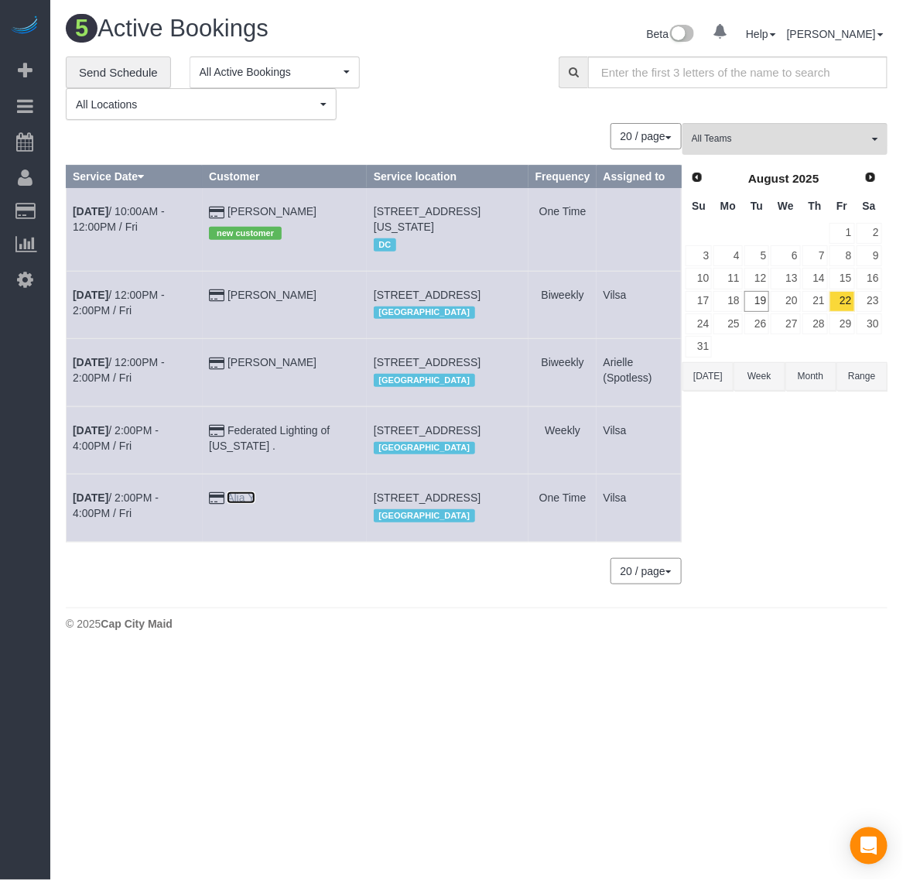
click at [254, 504] on link "Alia Y" at bounding box center [241, 497] width 28 height 12
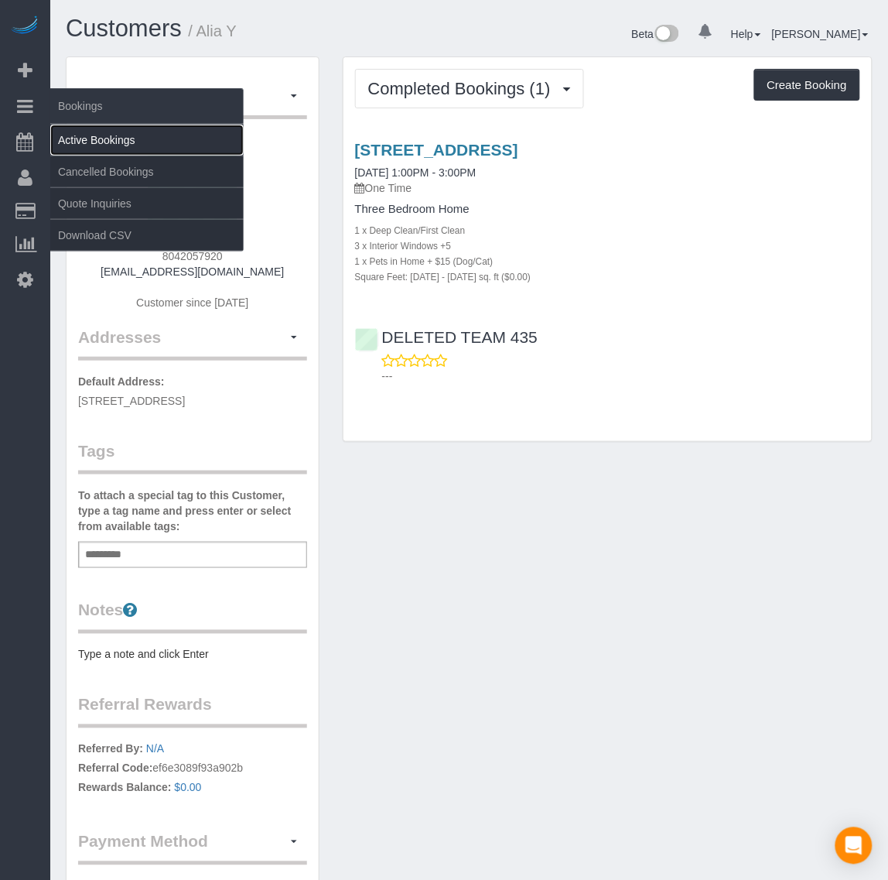
click at [86, 134] on link "Active Bookings" at bounding box center [146, 140] width 193 height 31
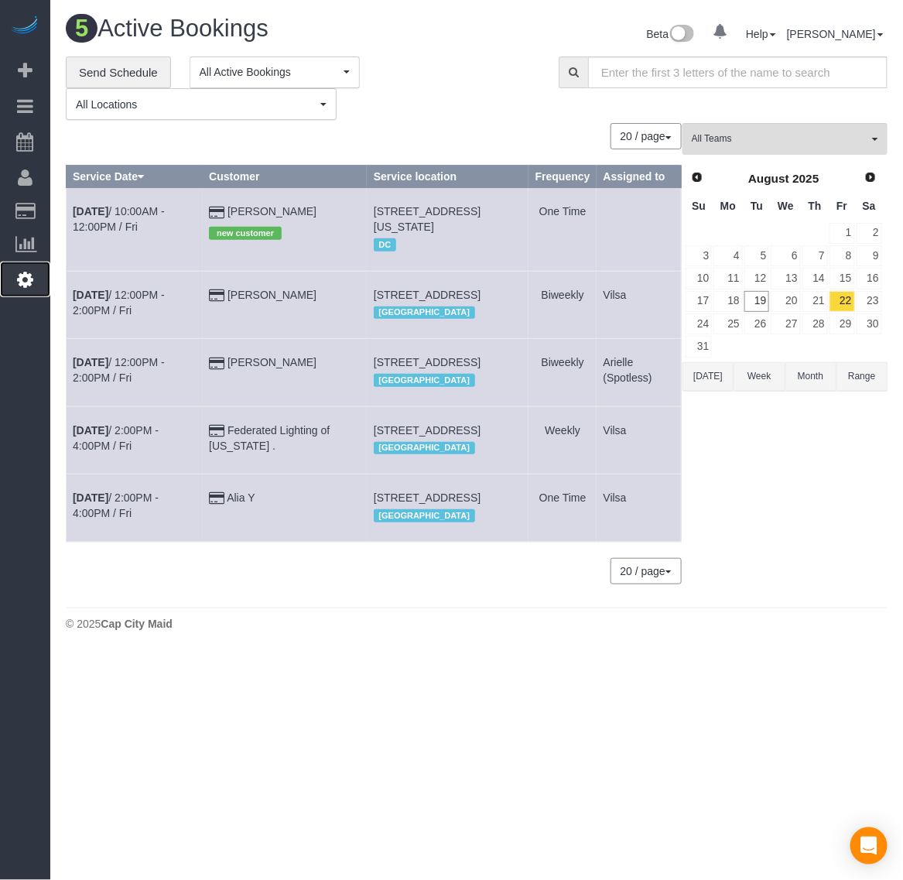
click at [17, 275] on icon at bounding box center [25, 279] width 16 height 19
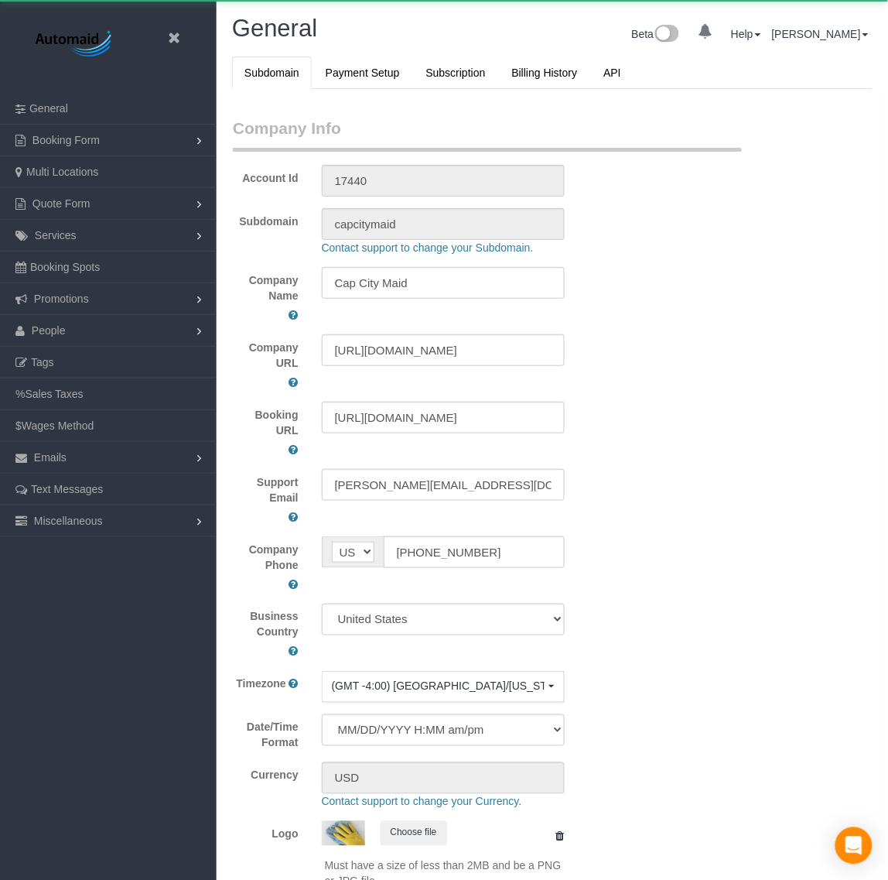
select select "1"
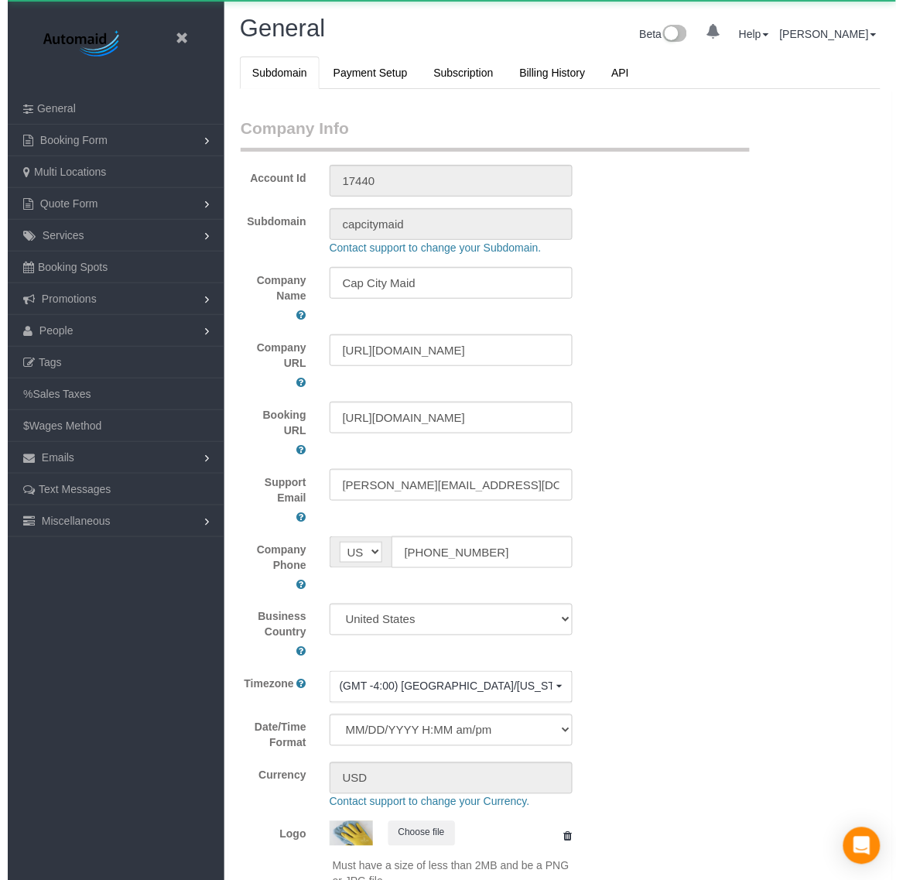
scroll to position [3498, 888]
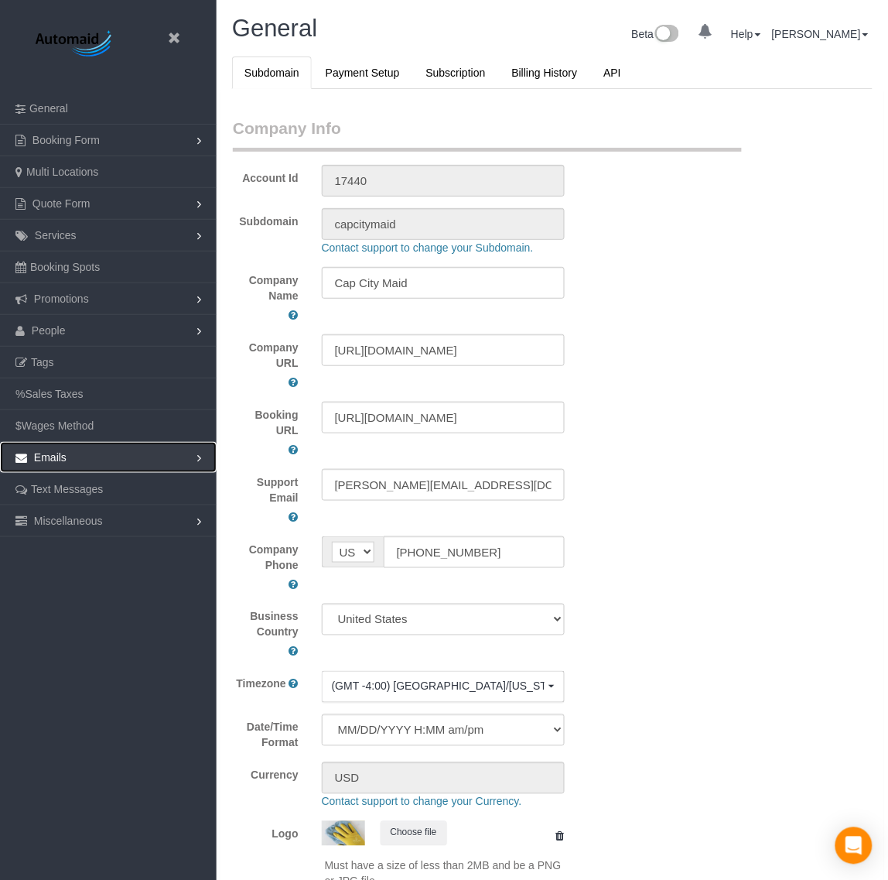
click at [139, 459] on link "Emails" at bounding box center [108, 457] width 217 height 31
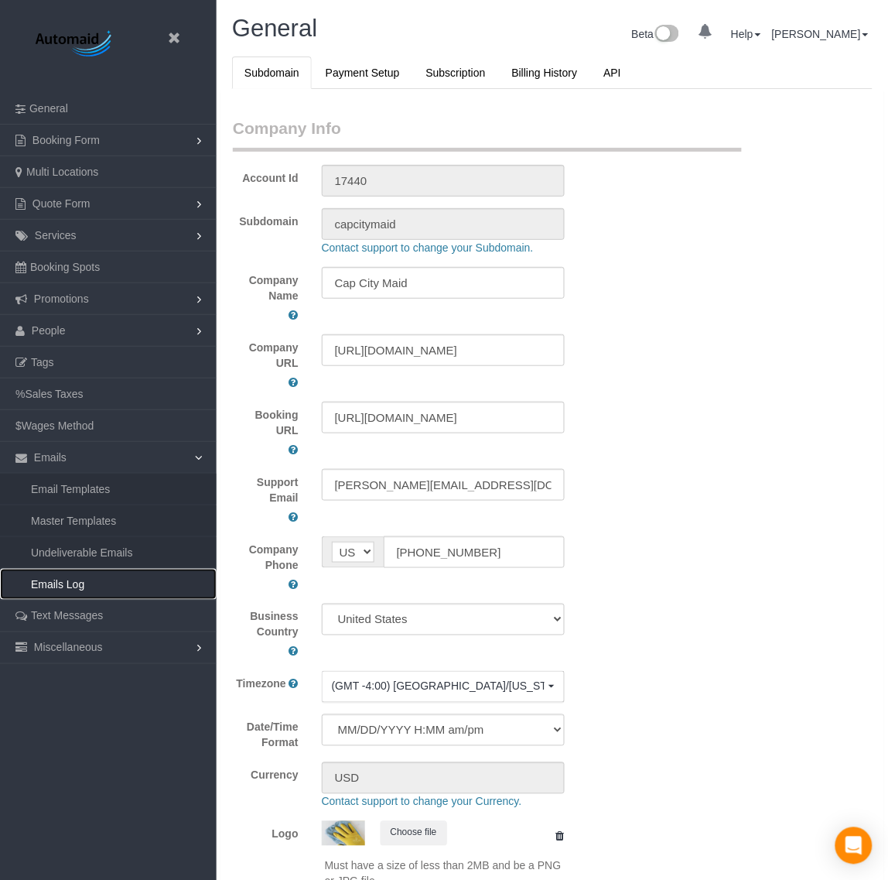
click at [81, 584] on link "Emails Log" at bounding box center [108, 584] width 217 height 31
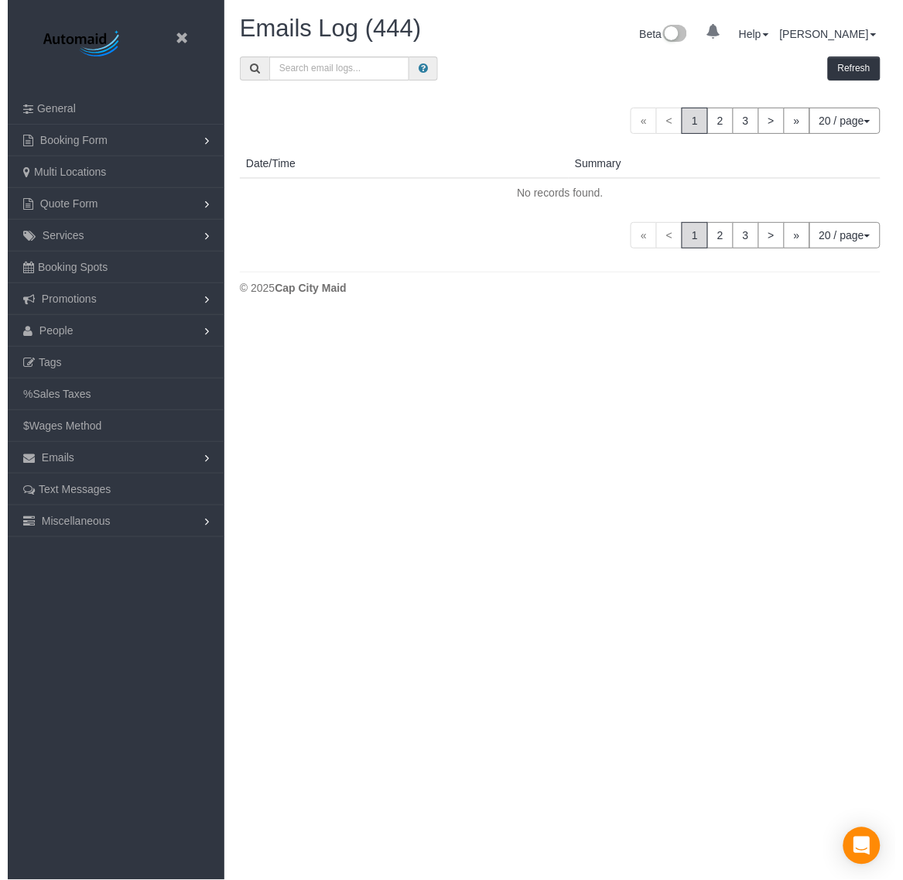
scroll to position [1173, 888]
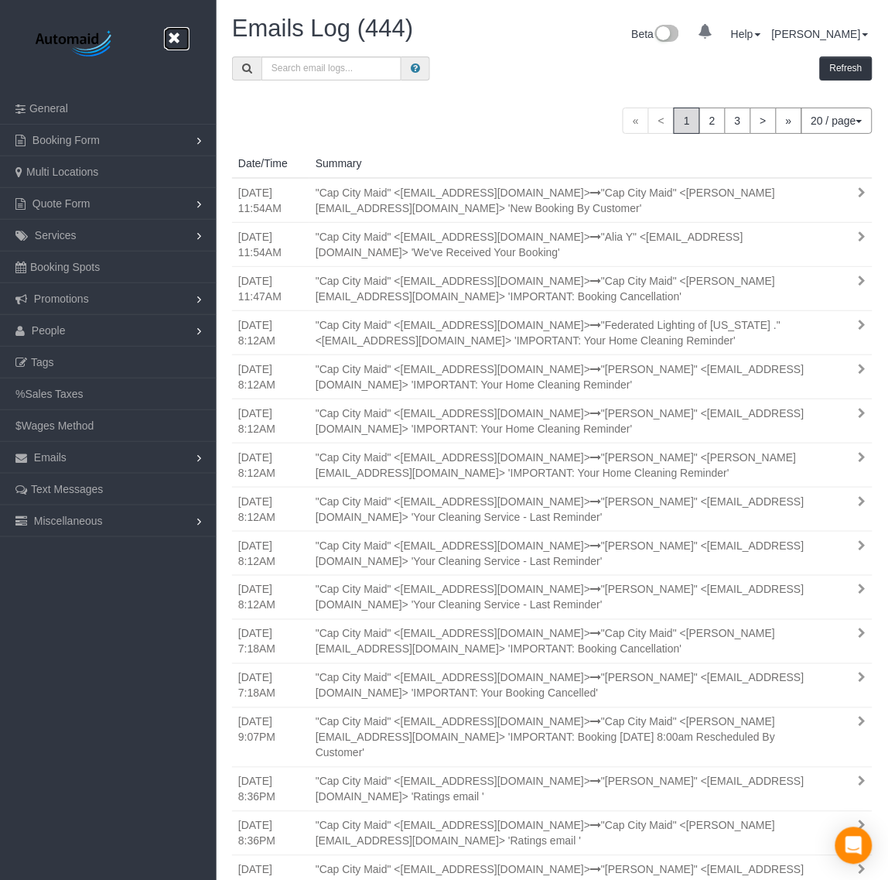
click at [174, 33] on icon at bounding box center [173, 38] width 19 height 19
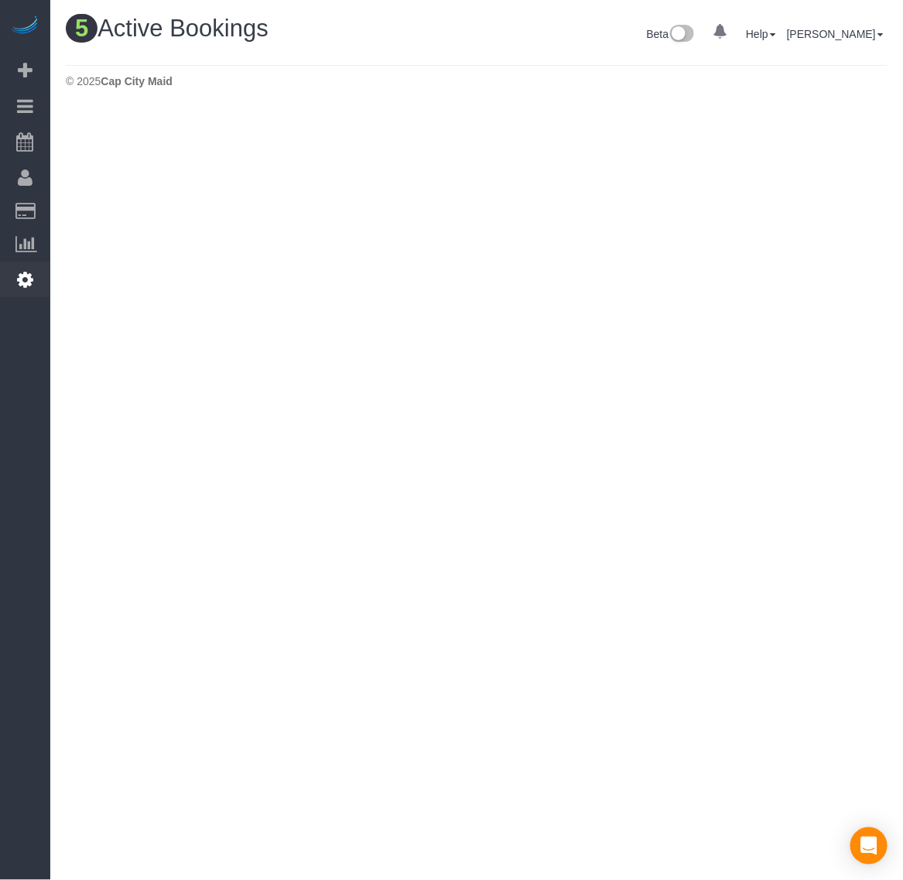
scroll to position [716, 903]
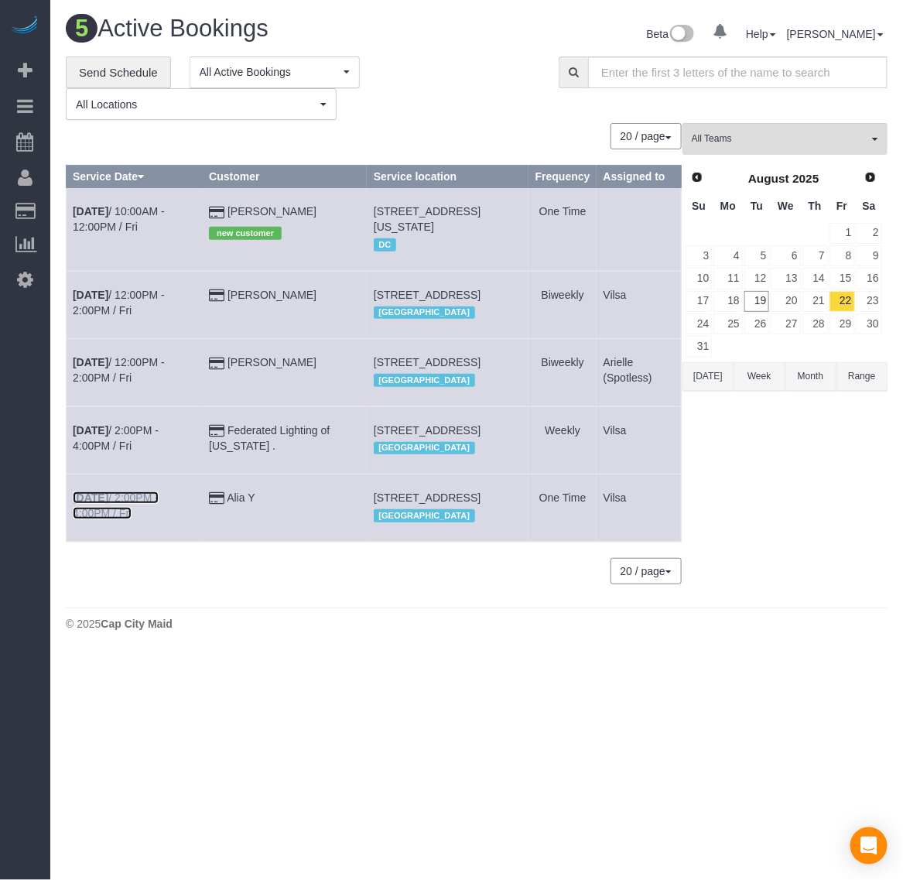
click at [99, 504] on b "[DATE]" at bounding box center [91, 497] width 36 height 12
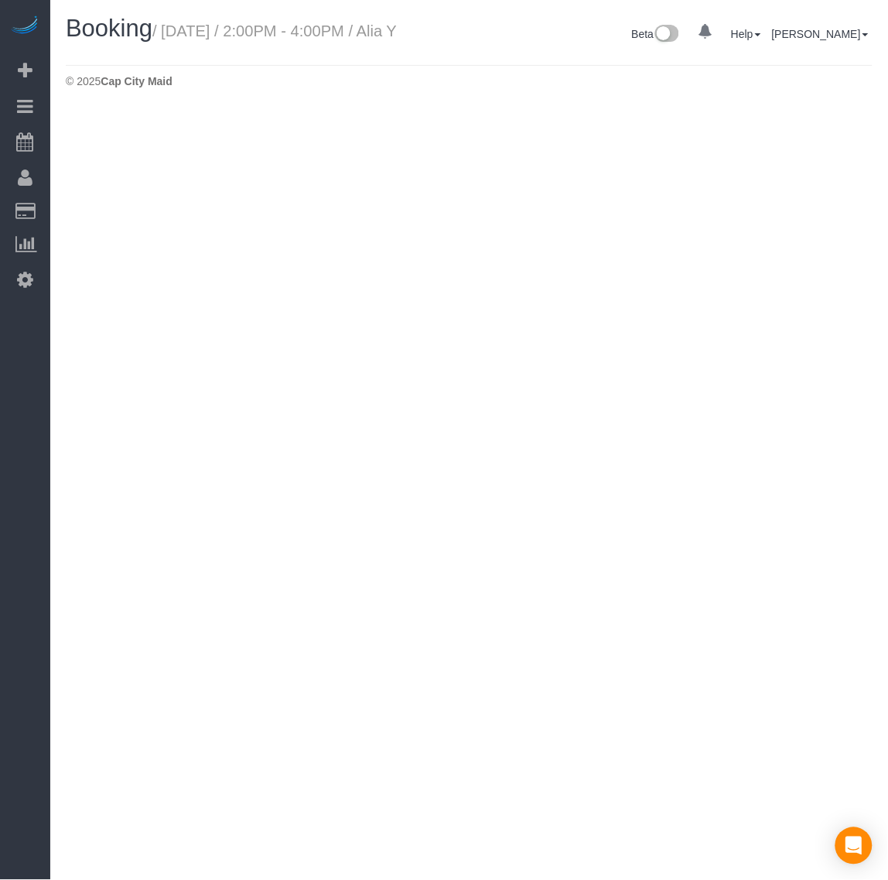
scroll to position [75304, 76464]
select select "VA"
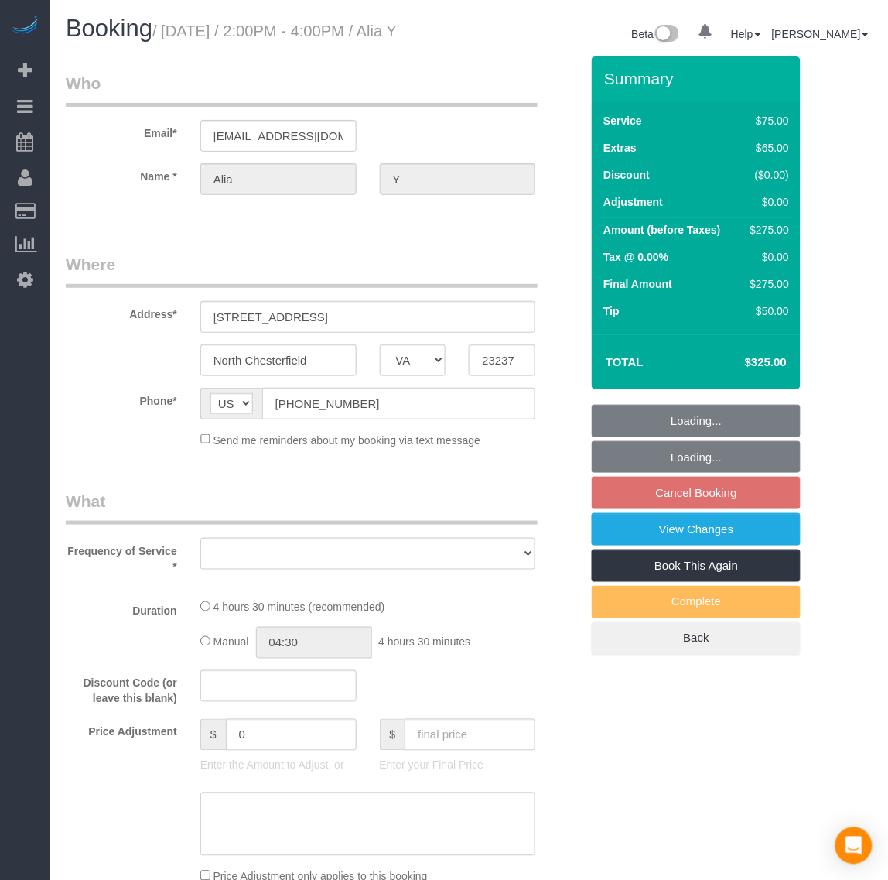
scroll to position [1864, 888]
select select "string:fspay-9daba6c4-9d7c-4300-aba5-4eb3dc8345b6"
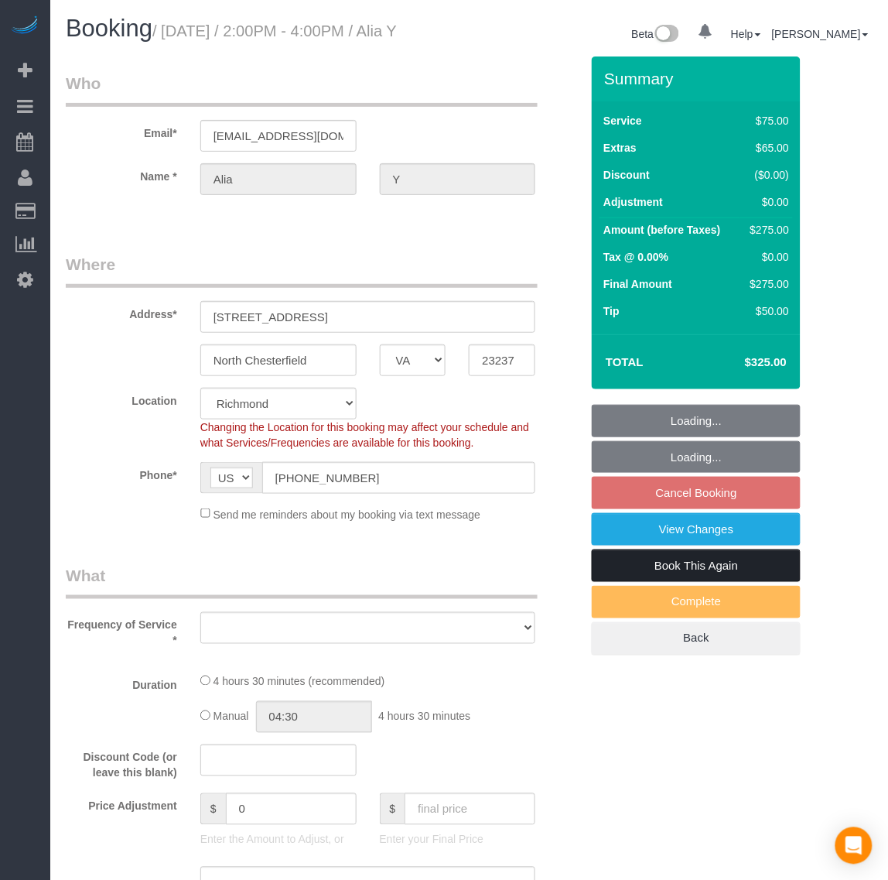
select select "1001"
select select "2"
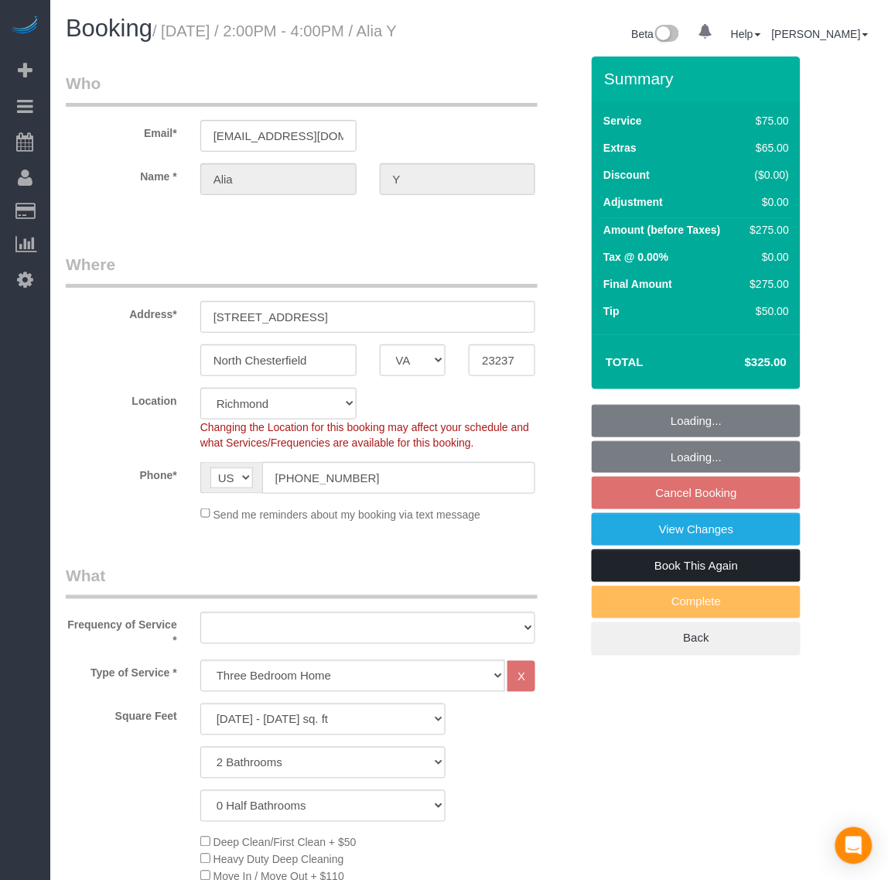
scroll to position [2402, 888]
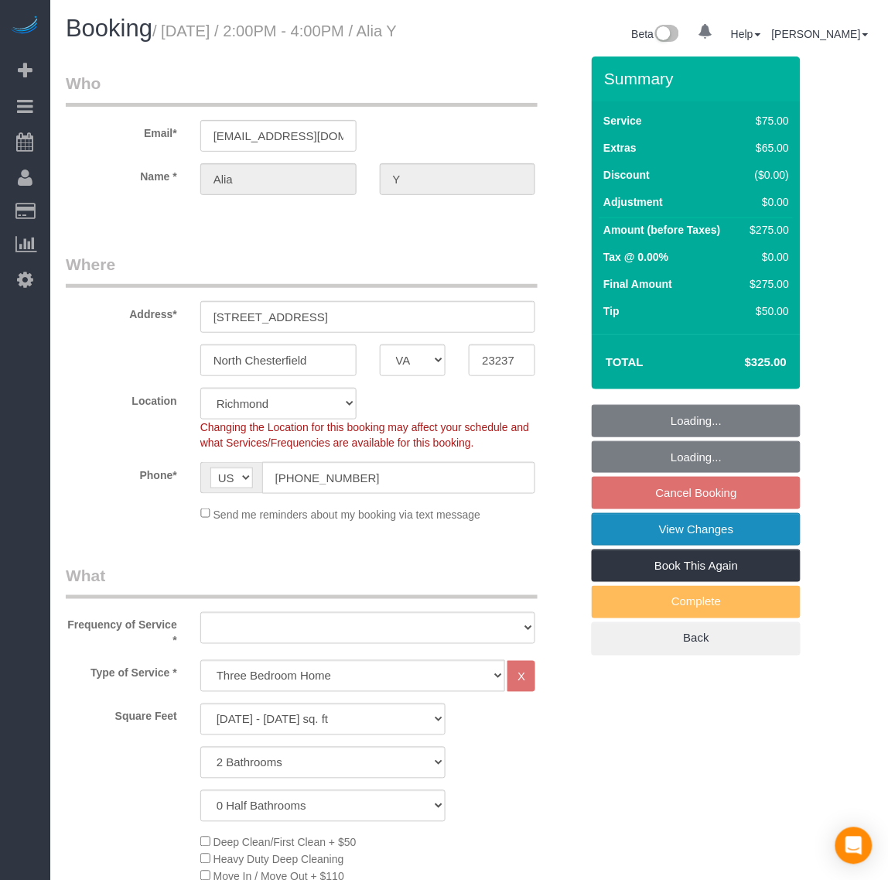
select select "object:4086"
select select "spot21"
select select "number:2"
select select "number:24"
select select "number:42"
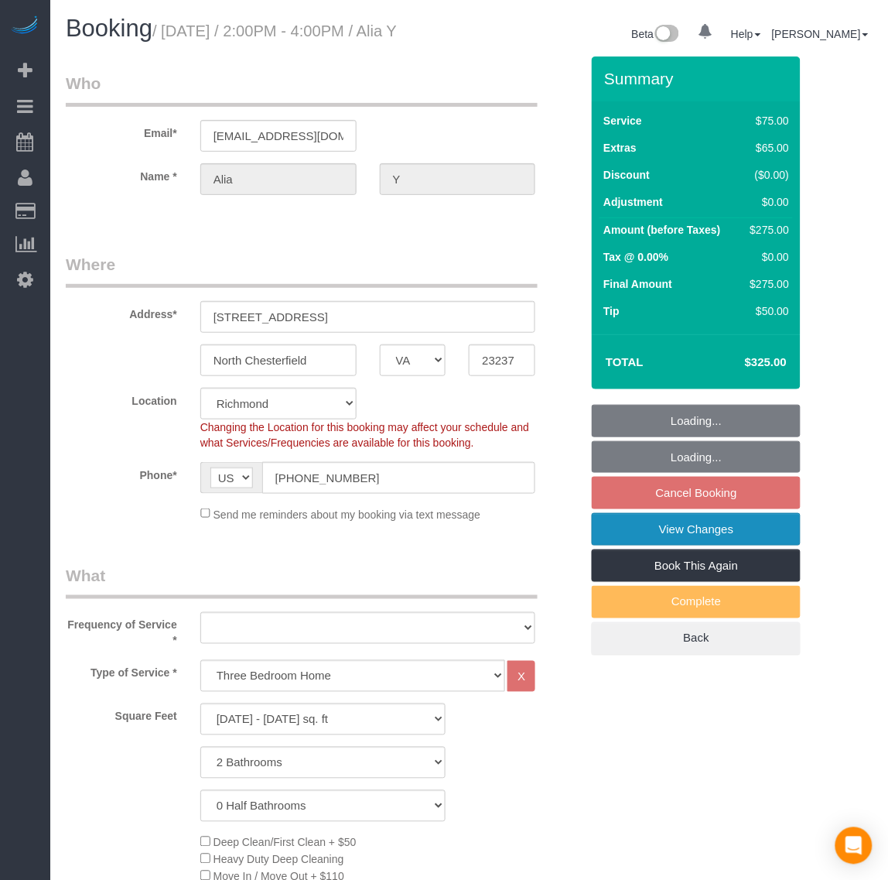
select select "1001"
select select "2"
select select "object:4188"
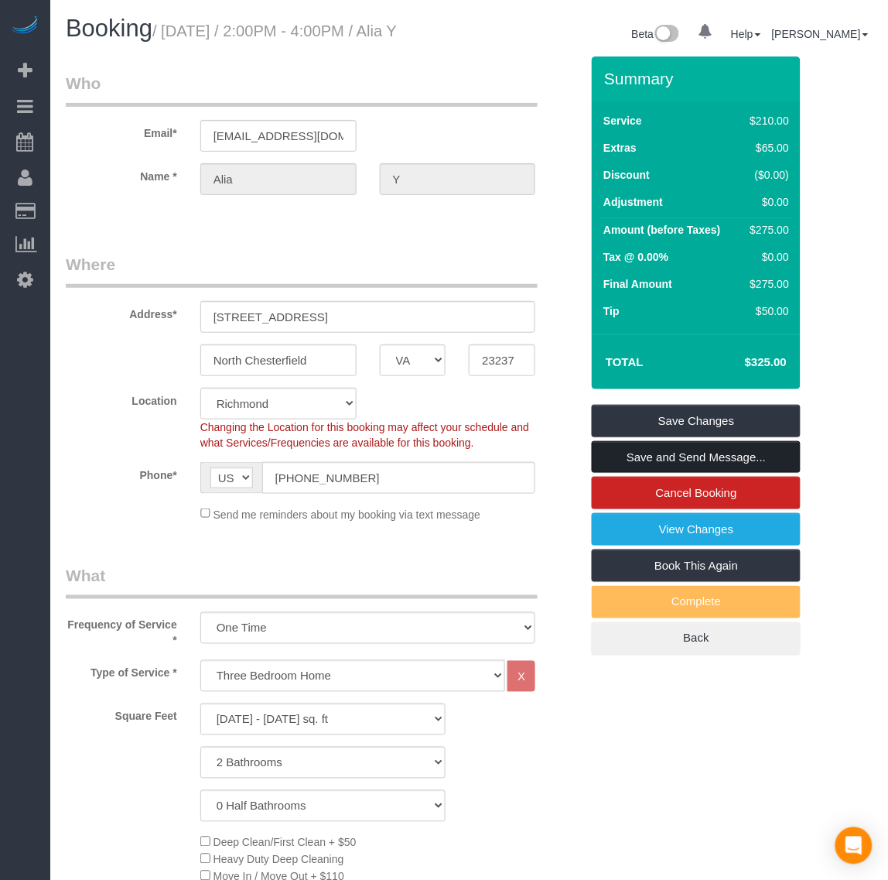
click at [686, 473] on link "Save and Send Message..." at bounding box center [696, 457] width 209 height 32
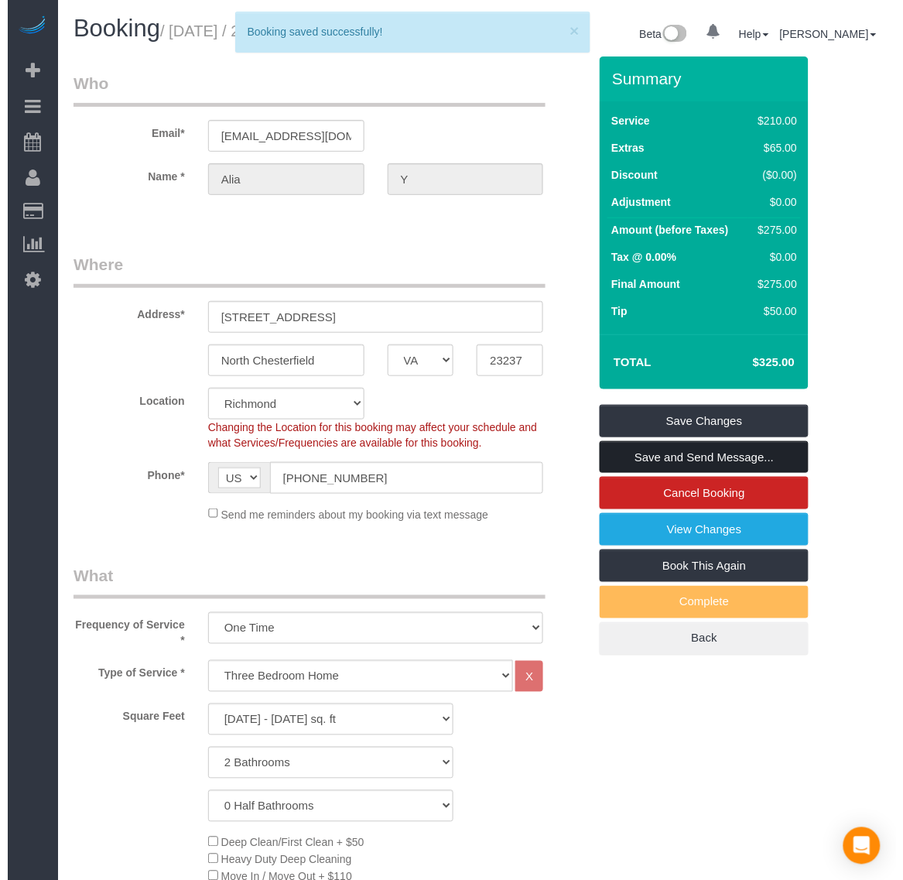
scroll to position [2984, 903]
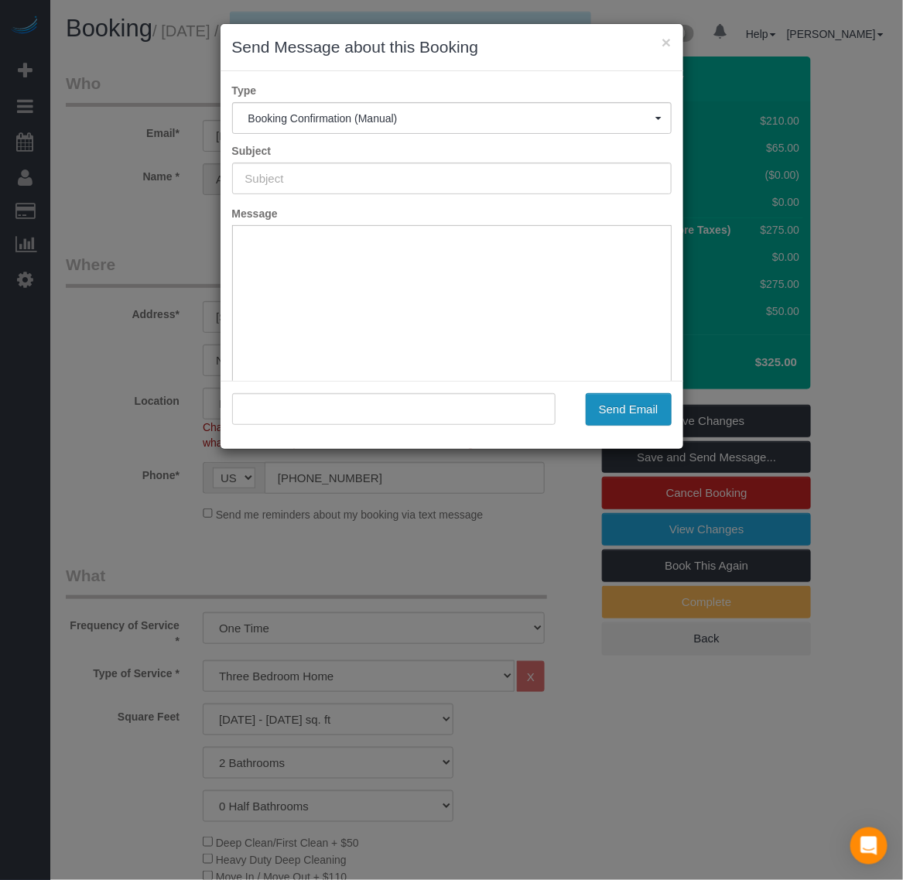
type input "Booking Confirmed!"
type input ""Alia Y" <alia.fusuy@gmail.com>"
click at [623, 407] on button "Send Email" at bounding box center [629, 409] width 86 height 32
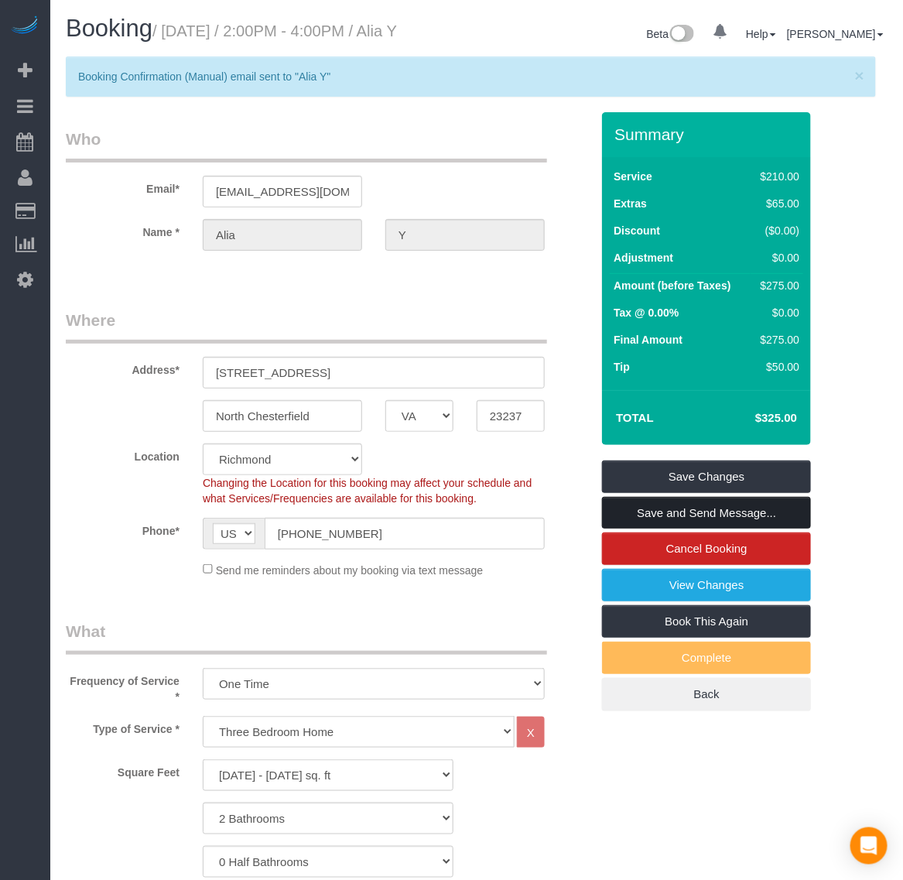
scroll to position [74311, 76464]
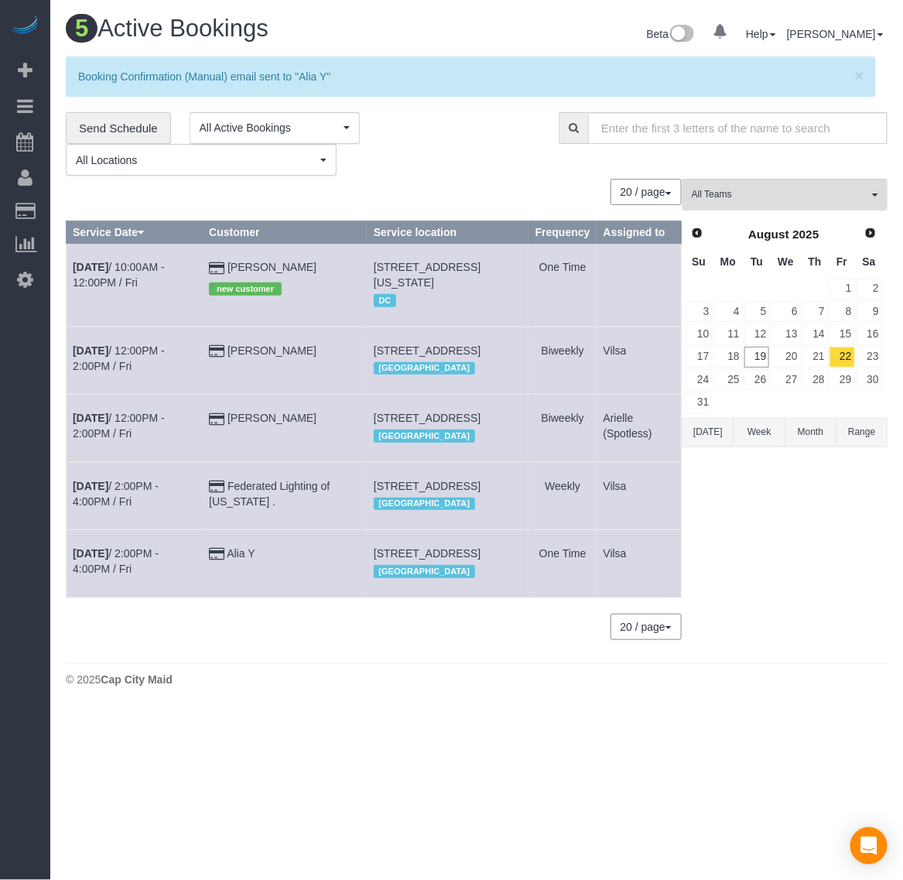
scroll to position [772, 903]
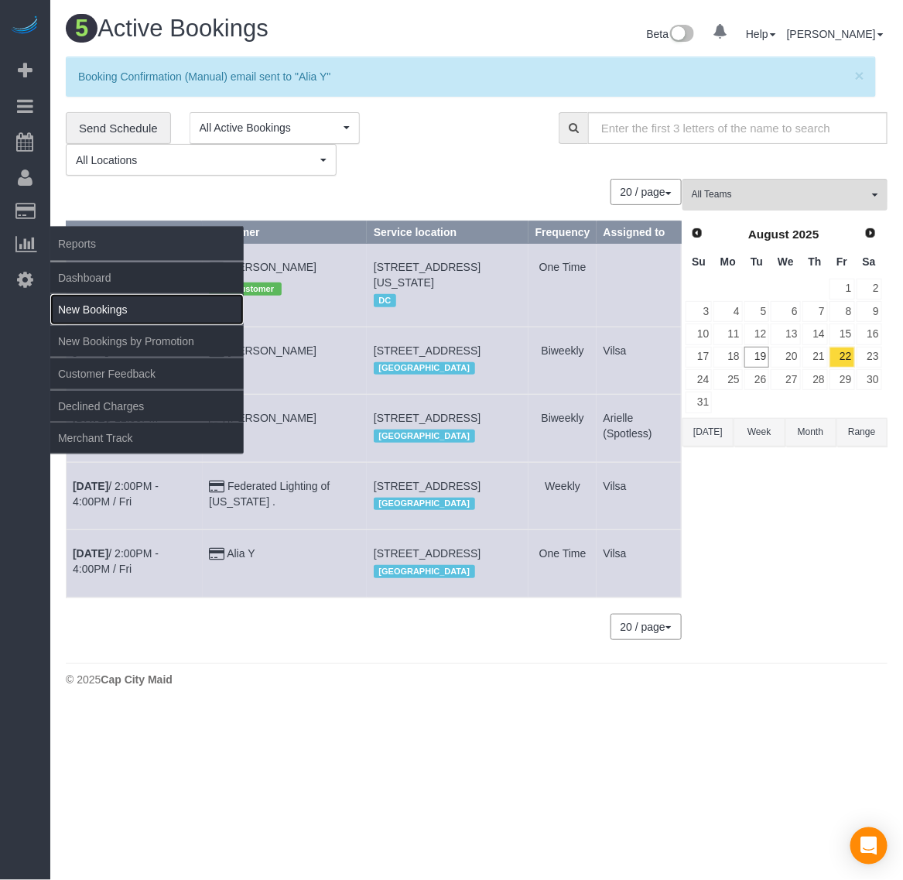
click at [95, 299] on link "New Bookings" at bounding box center [146, 309] width 193 height 31
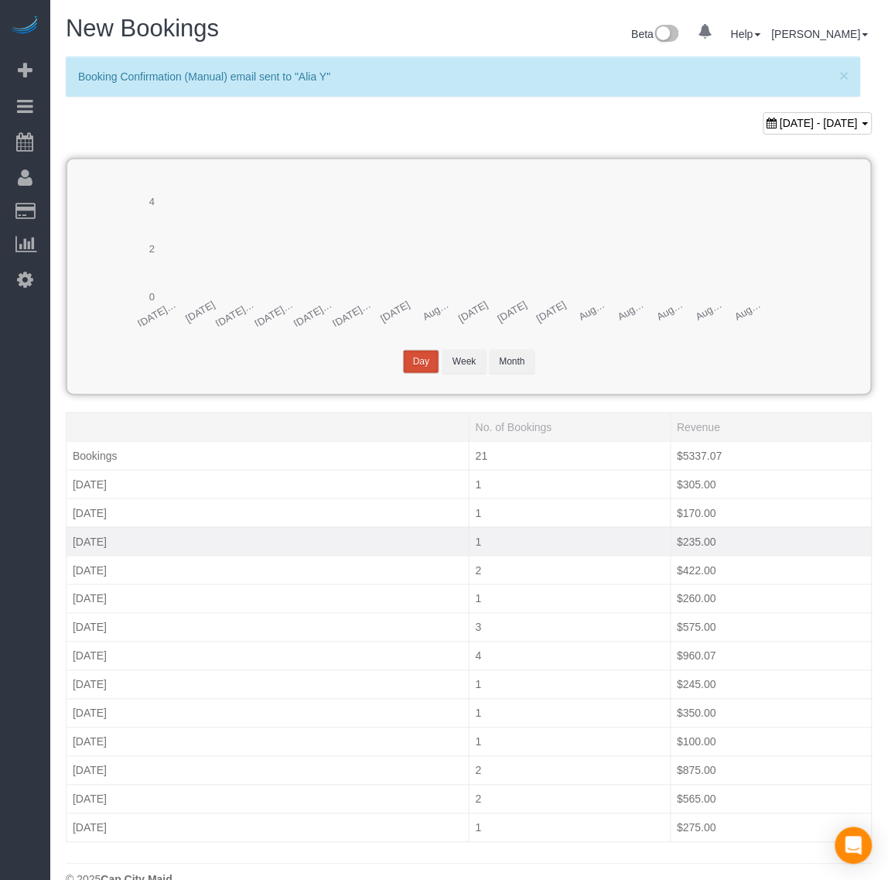
scroll to position [31, 0]
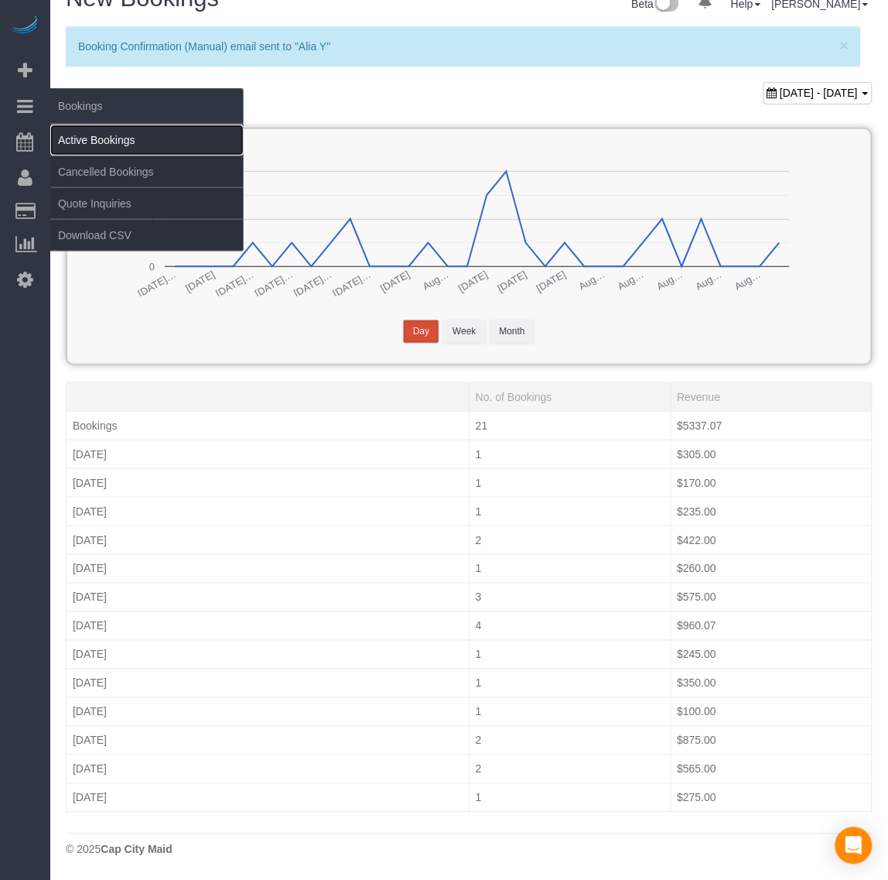
click at [86, 131] on link "Active Bookings" at bounding box center [146, 140] width 193 height 31
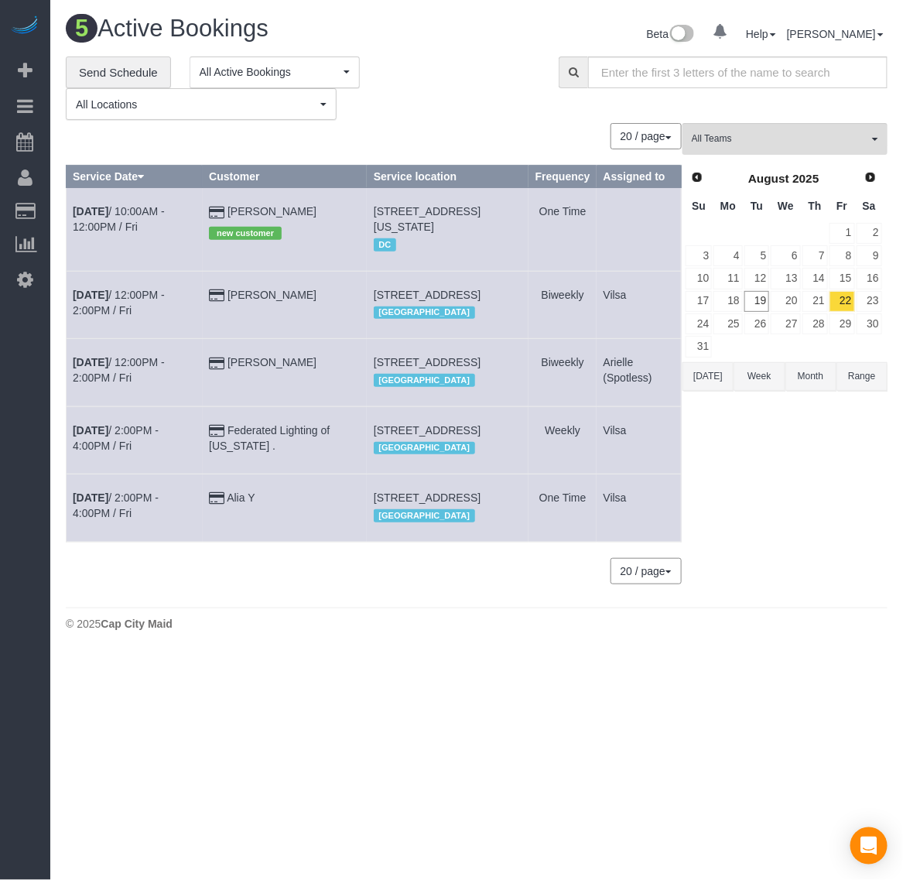
click at [828, 321] on td "29" at bounding box center [841, 324] width 27 height 22
click at [820, 325] on link "28" at bounding box center [815, 323] width 26 height 21
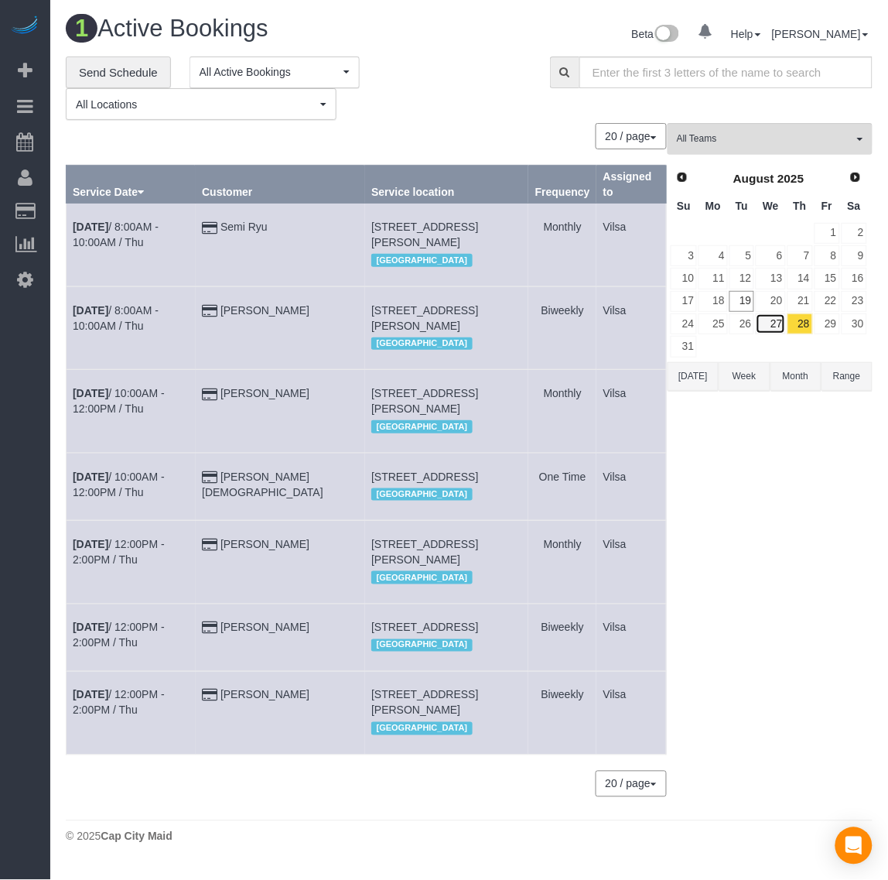
click at [767, 326] on link "27" at bounding box center [770, 323] width 29 height 21
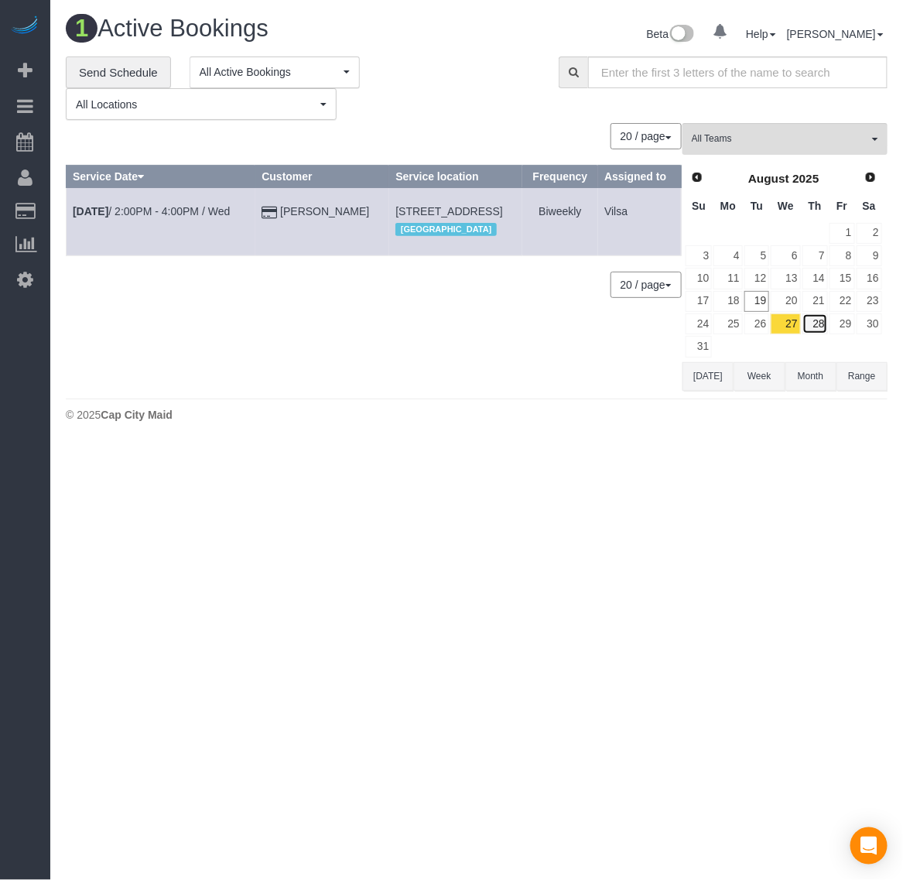
click at [802, 326] on link "28" at bounding box center [815, 323] width 26 height 21
